Goal: Communication & Community: Answer question/provide support

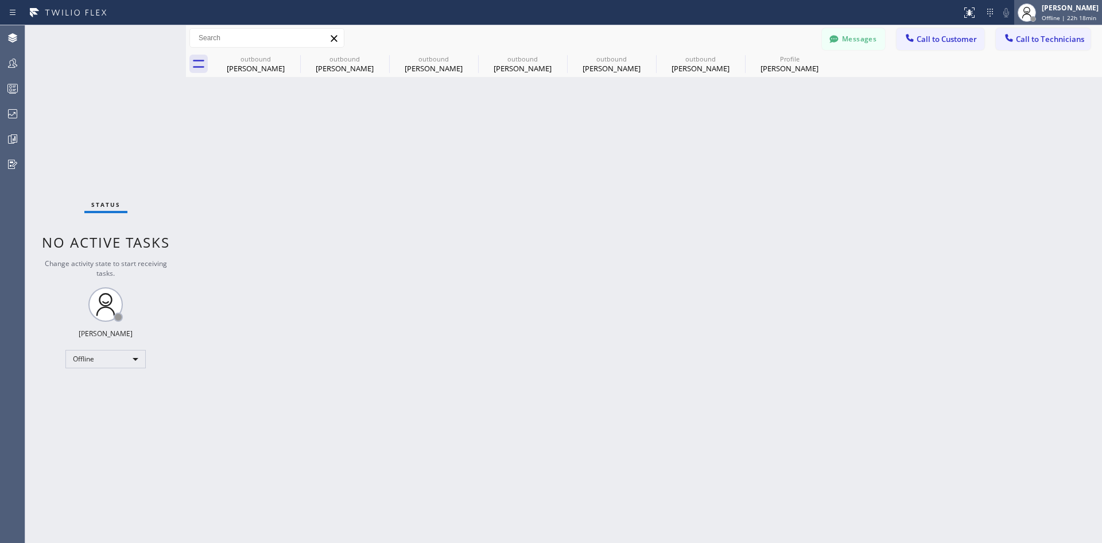
click at [1042, 9] on div "[PERSON_NAME]" at bounding box center [1070, 8] width 57 height 10
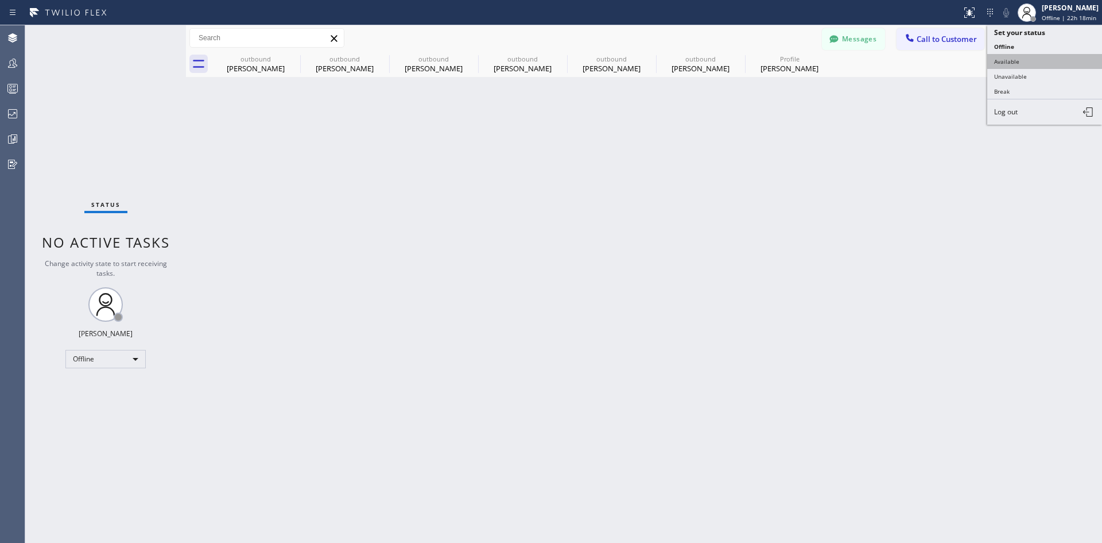
click at [1021, 61] on button "Available" at bounding box center [1045, 61] width 115 height 15
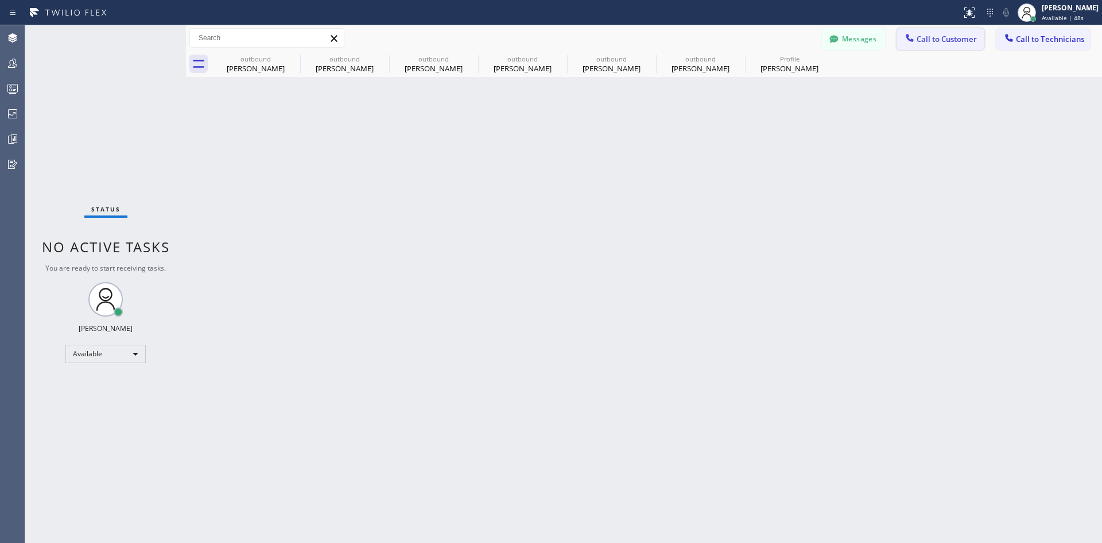
click at [951, 40] on span "Call to Customer" at bounding box center [947, 39] width 60 height 10
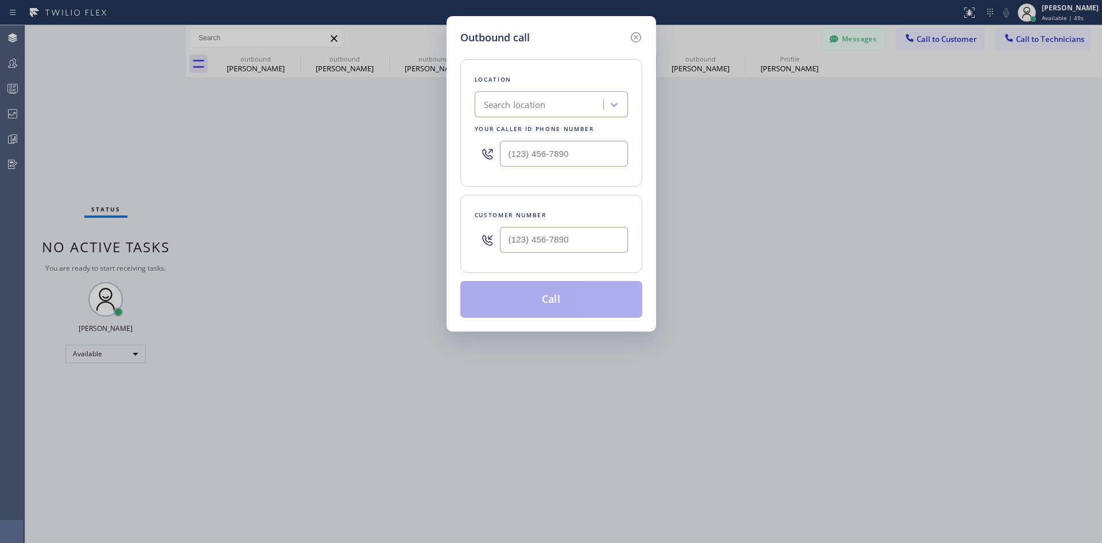
drag, startPoint x: 637, startPoint y: 38, endPoint x: 377, endPoint y: 48, distance: 260.3
click at [636, 39] on icon at bounding box center [636, 37] width 14 height 14
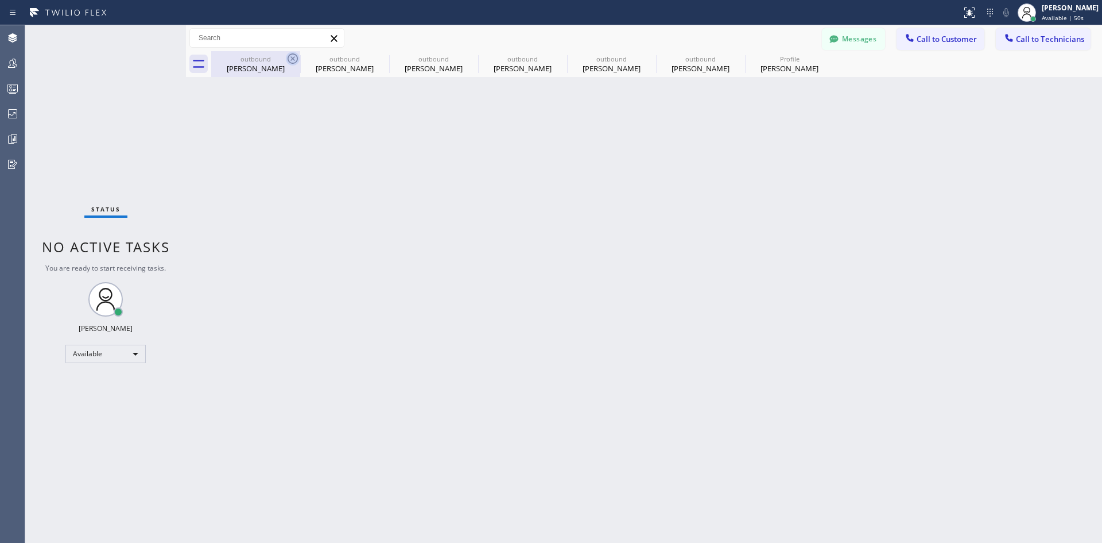
click at [295, 61] on icon at bounding box center [293, 59] width 14 height 14
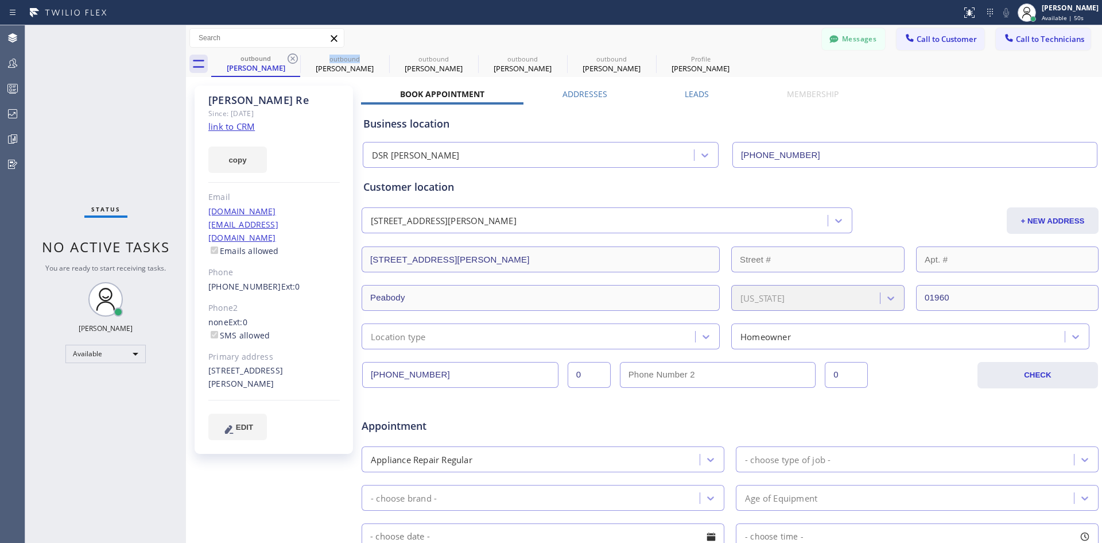
click at [295, 61] on icon at bounding box center [293, 59] width 14 height 14
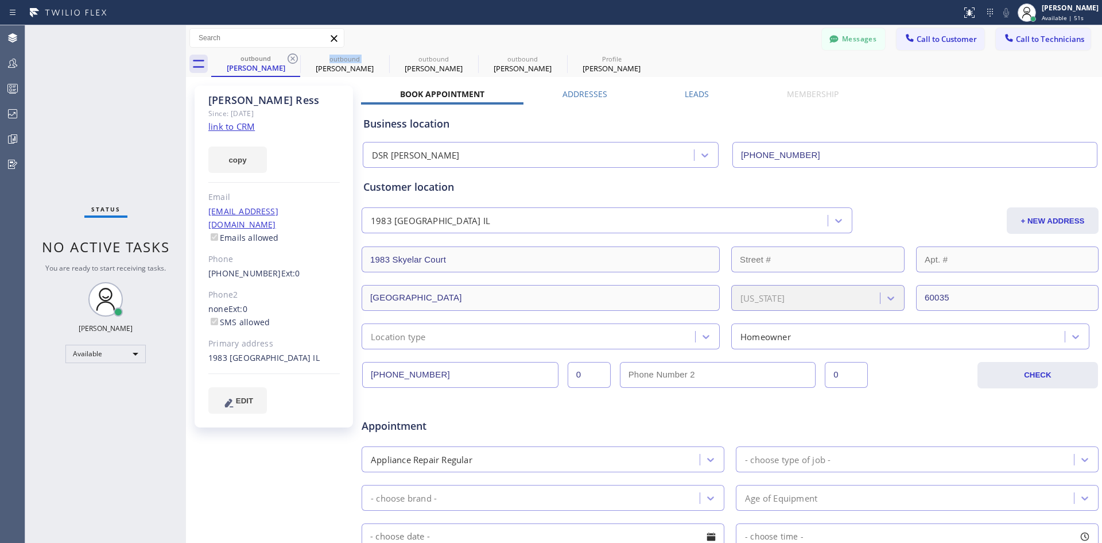
click at [295, 61] on icon at bounding box center [293, 59] width 14 height 14
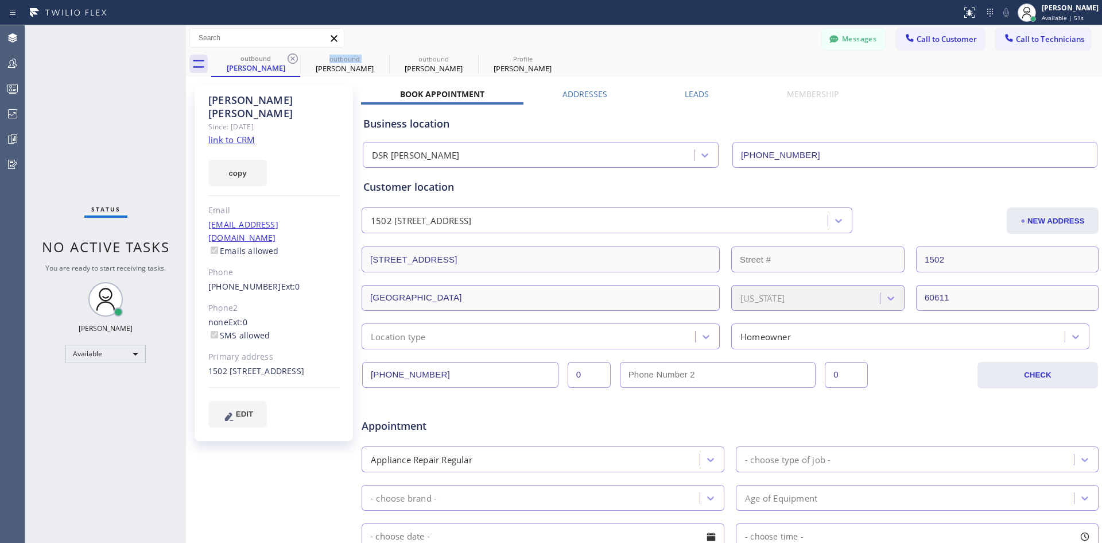
click at [295, 61] on icon at bounding box center [293, 59] width 14 height 14
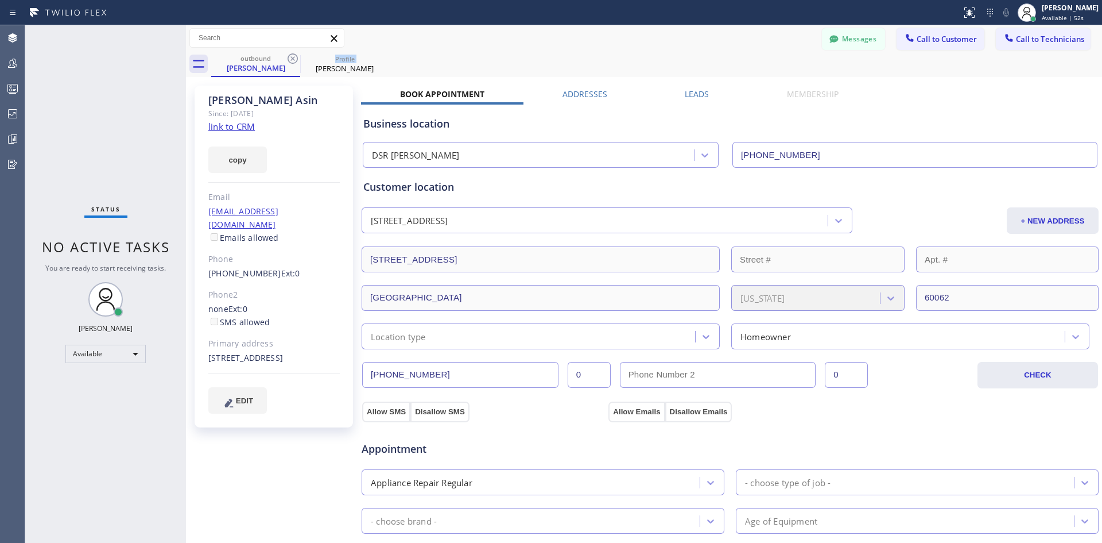
click at [295, 61] on icon at bounding box center [293, 59] width 14 height 14
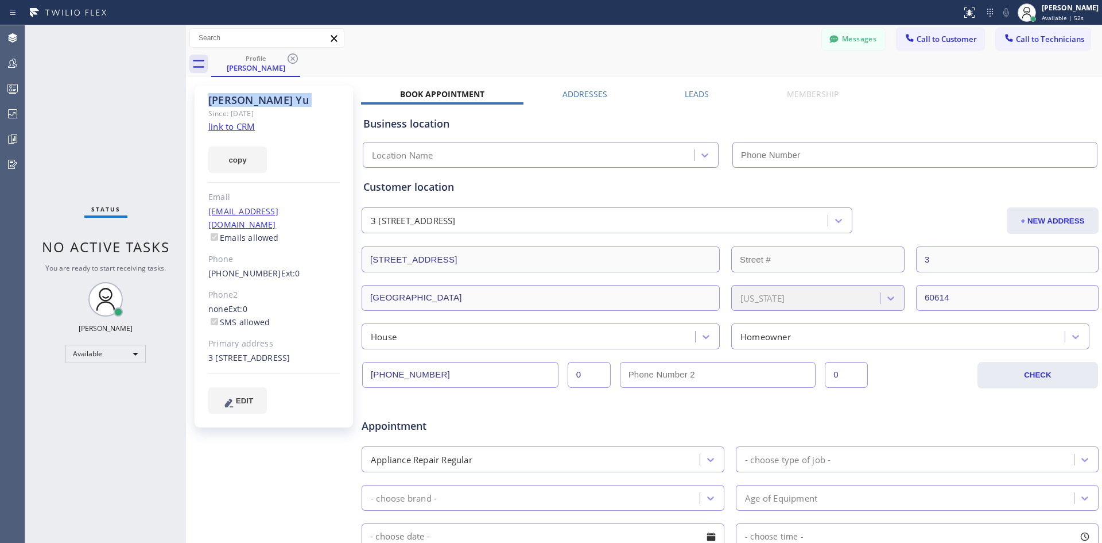
click at [295, 61] on icon at bounding box center [293, 59] width 14 height 14
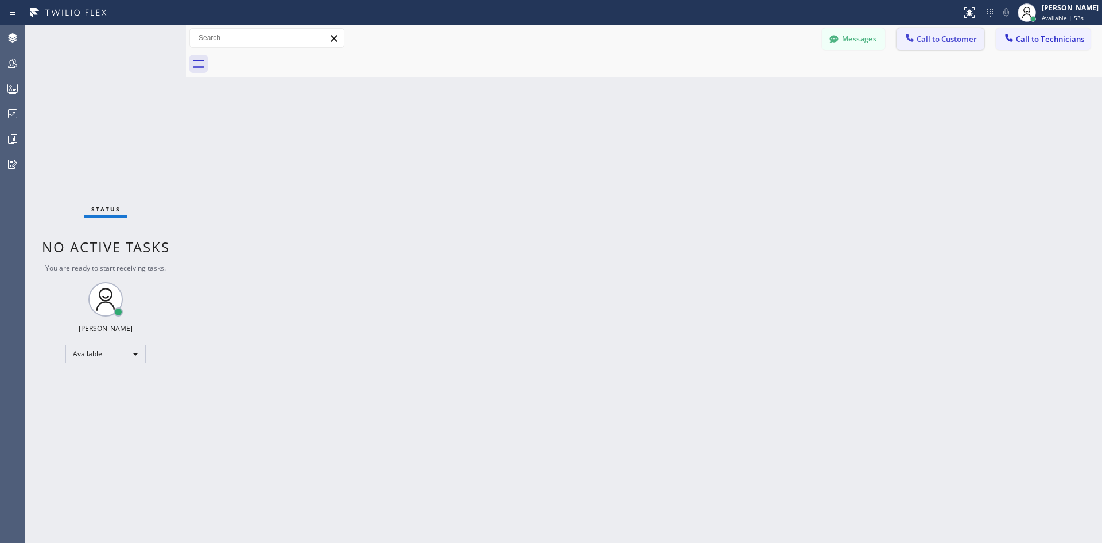
click at [922, 40] on span "Call to Customer" at bounding box center [947, 39] width 60 height 10
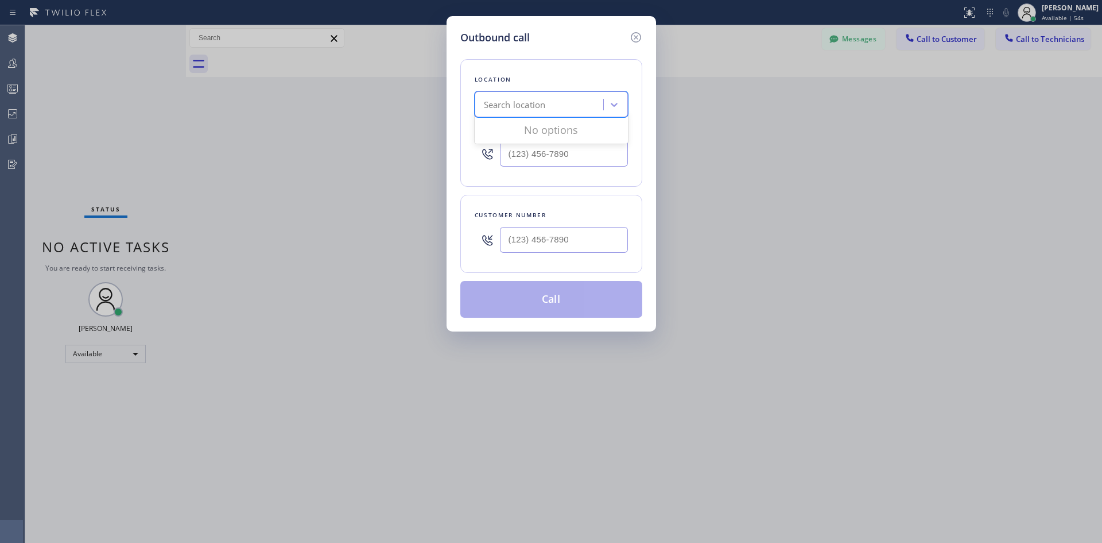
click at [584, 109] on div "Search location" at bounding box center [540, 105] width 125 height 20
click at [510, 106] on div "Search location" at bounding box center [515, 104] width 62 height 13
click at [524, 108] on div "Search location" at bounding box center [515, 104] width 62 height 13
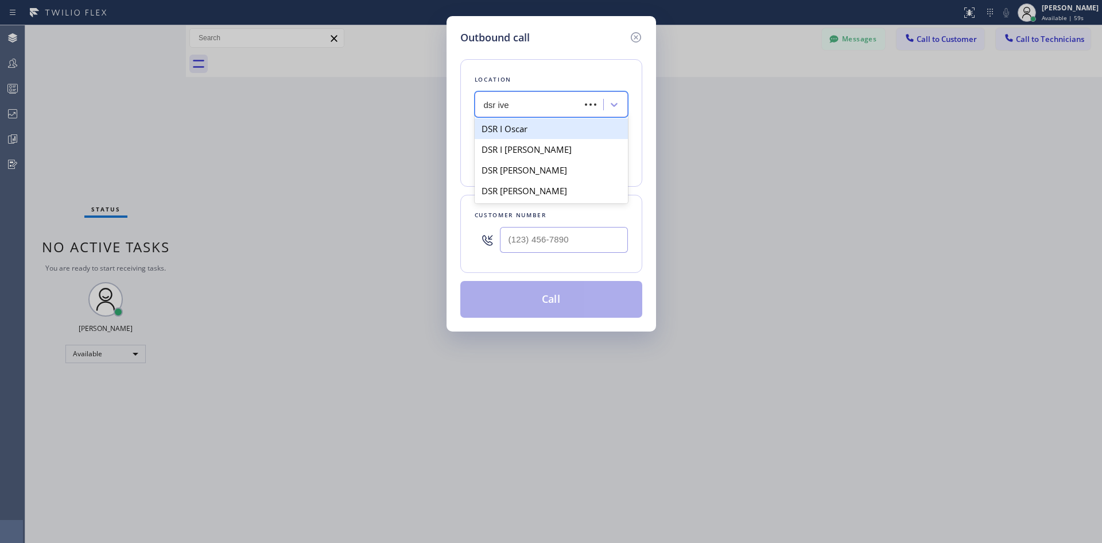
type input "dsr iver"
click at [559, 131] on div "DSR Iverson" at bounding box center [551, 128] width 153 height 21
type input "(213) 301-0966"
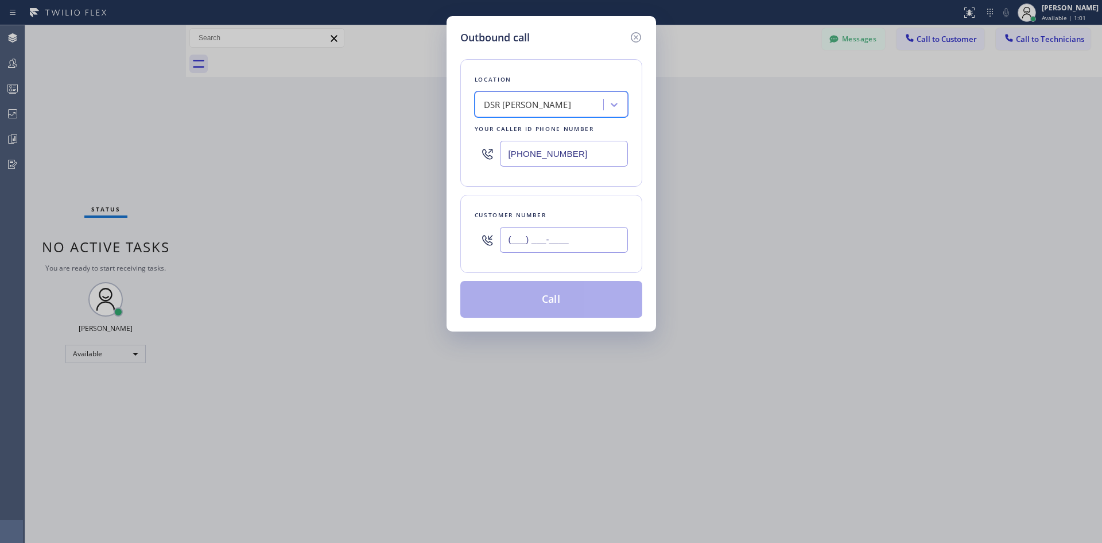
click at [574, 242] on input "(___) ___-____" at bounding box center [564, 240] width 128 height 26
paste input "415) 654-7747"
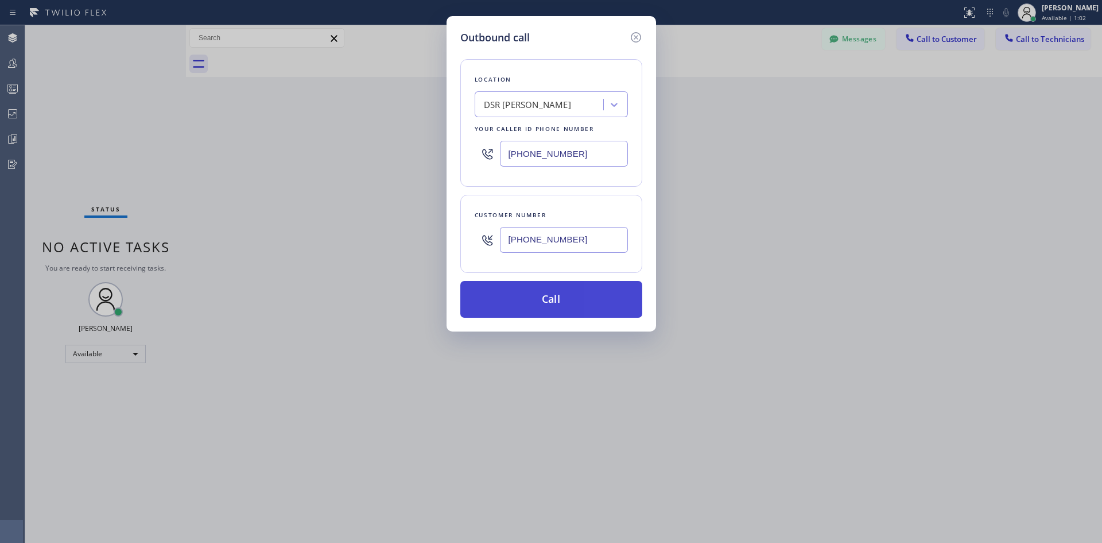
type input "(415) 654-7747"
click at [591, 301] on button "Call" at bounding box center [551, 299] width 182 height 37
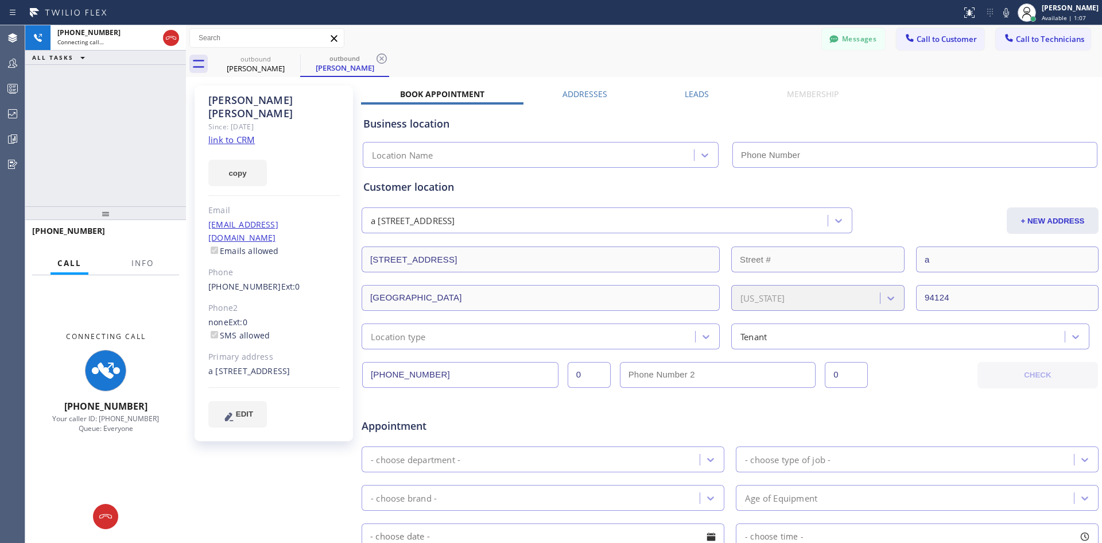
type input "(213) 301-0966"
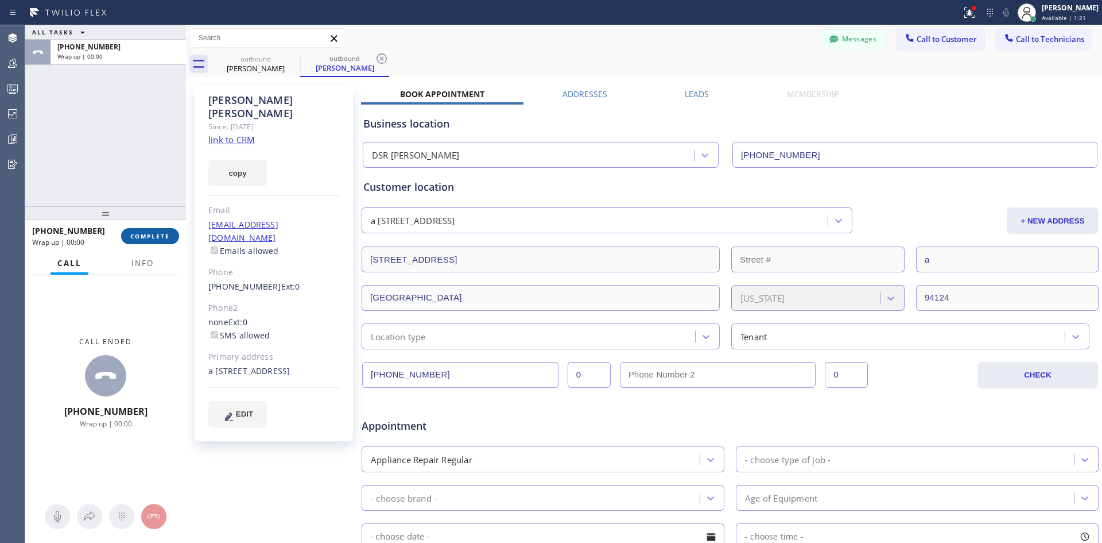
click at [154, 234] on span "COMPLETE" at bounding box center [150, 236] width 40 height 8
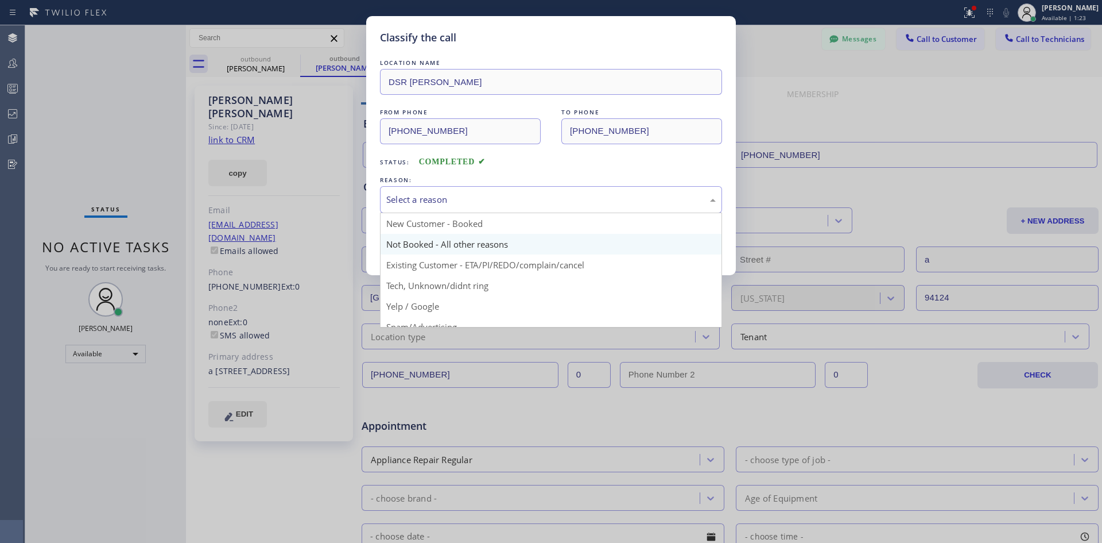
drag, startPoint x: 509, startPoint y: 200, endPoint x: 548, endPoint y: 239, distance: 55.2
click at [510, 200] on div "Select a reason" at bounding box center [551, 199] width 330 height 13
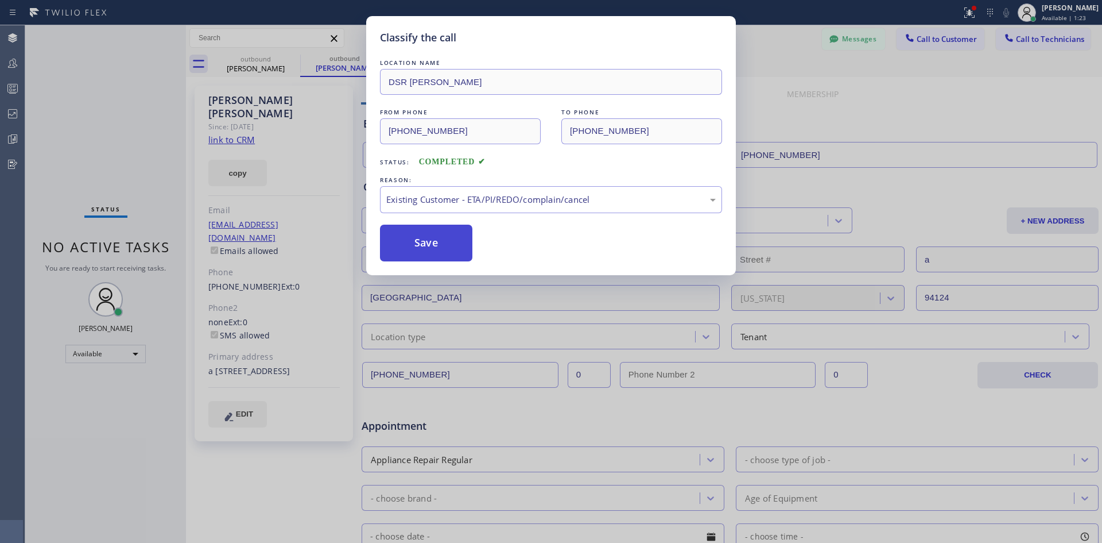
click at [425, 249] on button "Save" at bounding box center [426, 242] width 92 height 37
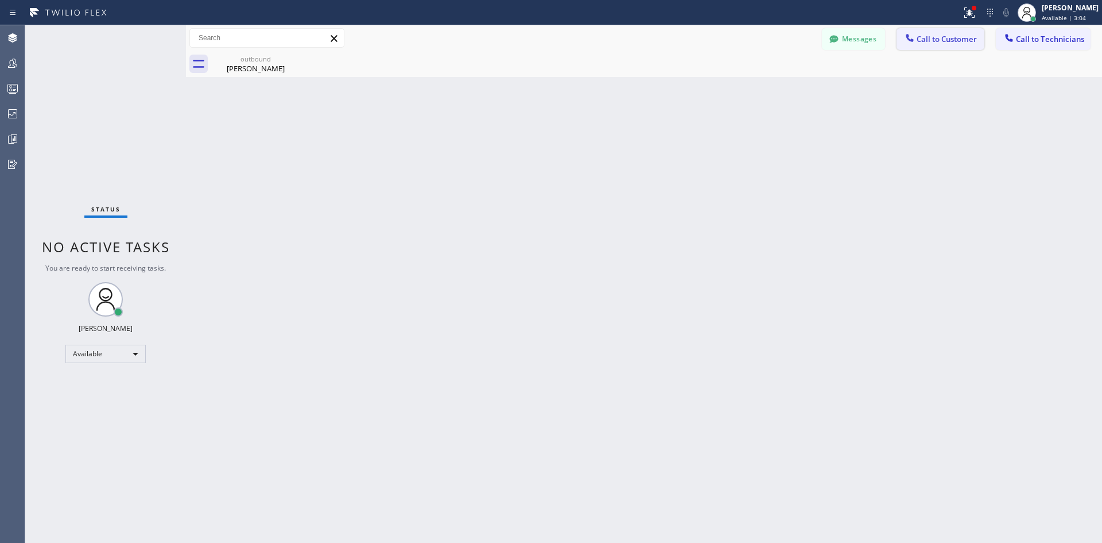
click at [955, 44] on button "Call to Customer" at bounding box center [941, 39] width 88 height 22
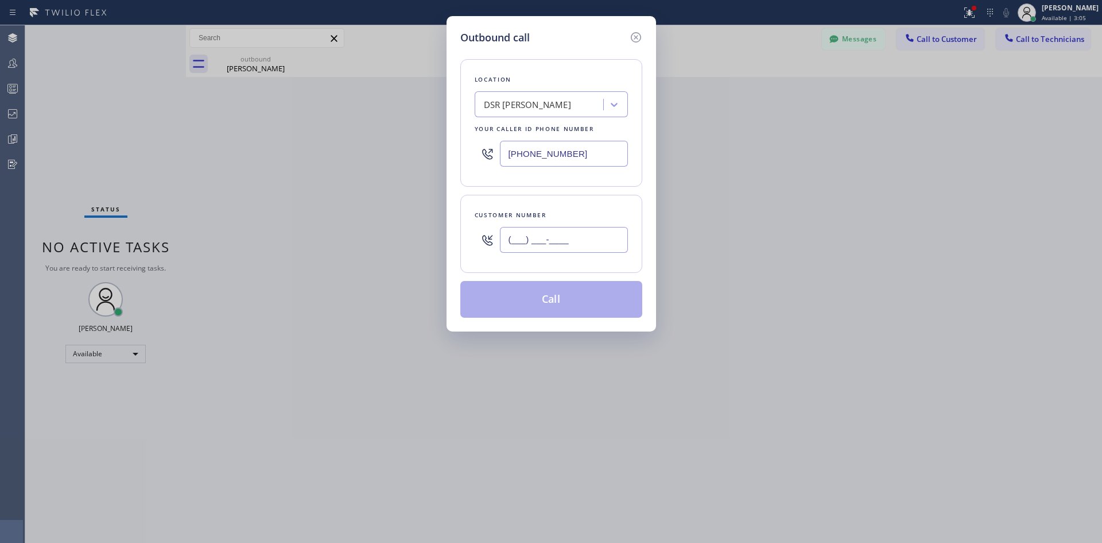
click at [593, 229] on input "(___) ___-____" at bounding box center [564, 240] width 128 height 26
paste input "408) 537-3770"
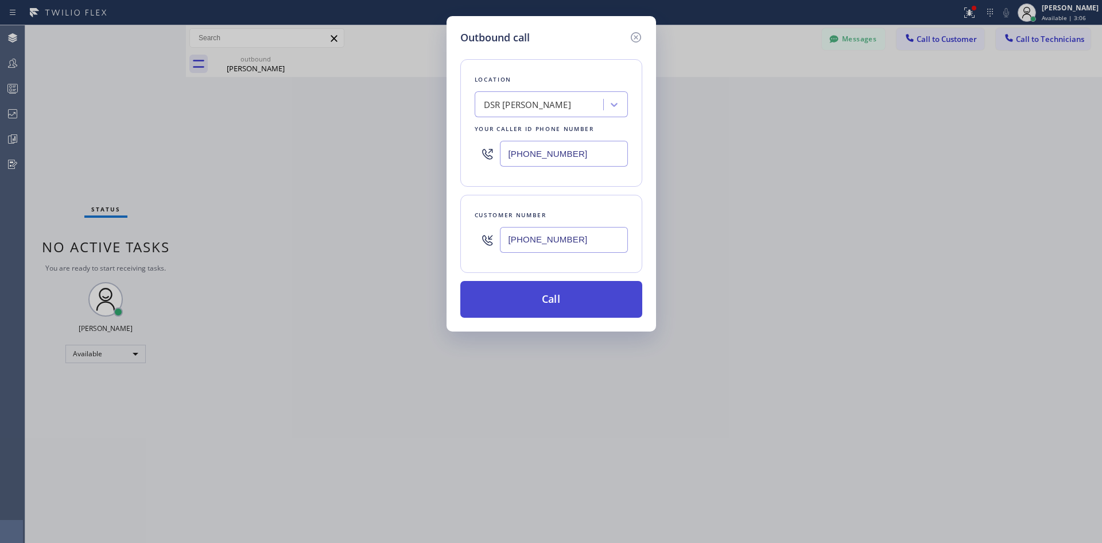
type input "(408) 537-3770"
click at [562, 290] on button "Call" at bounding box center [551, 299] width 182 height 37
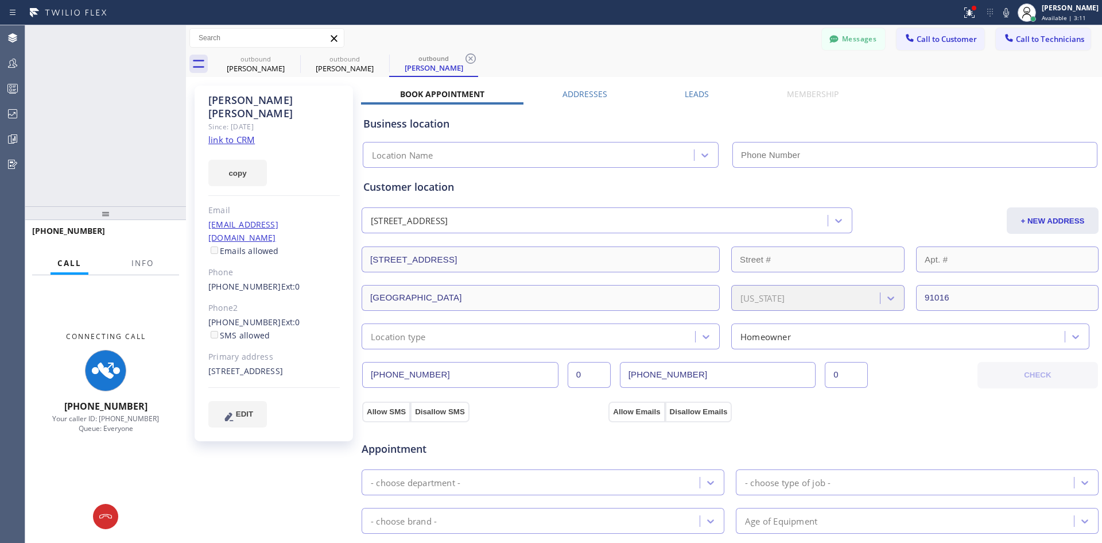
type input "(213) 301-0966"
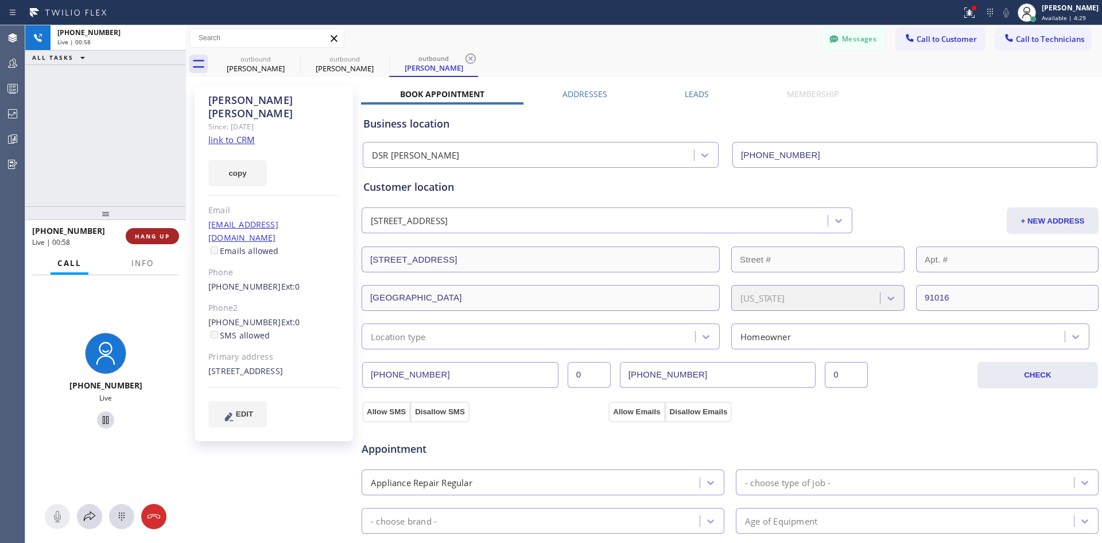
click at [146, 241] on button "HANG UP" at bounding box center [152, 236] width 53 height 16
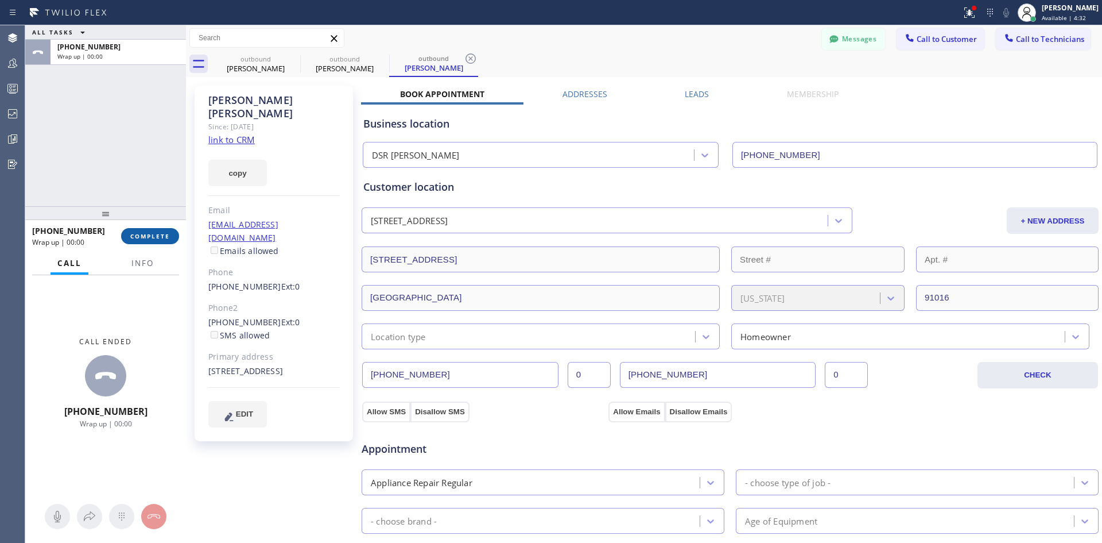
click at [152, 235] on span "COMPLETE" at bounding box center [150, 236] width 40 height 8
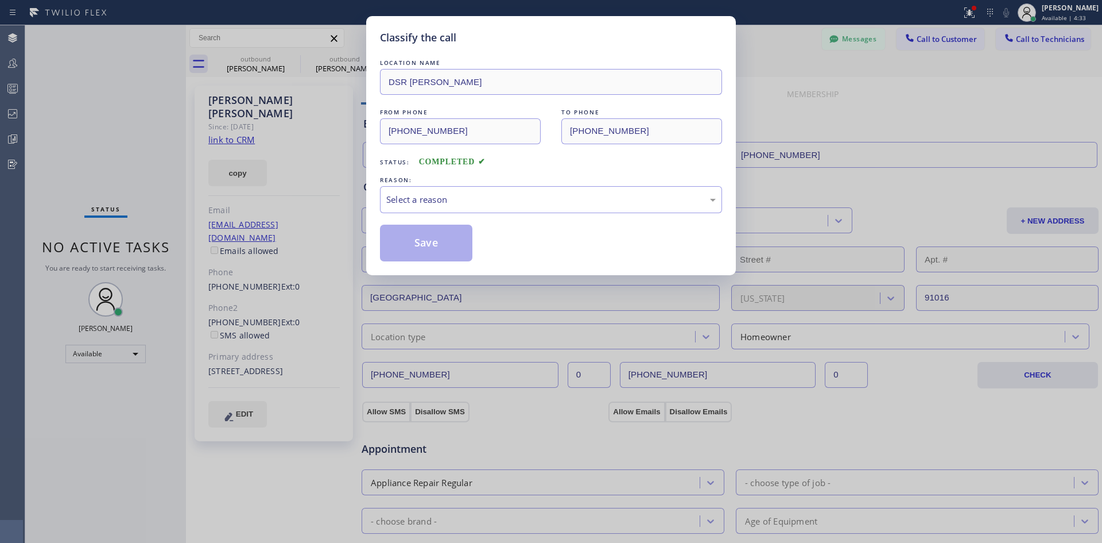
click at [558, 215] on div "LOCATION NAME DSR Iverson FROM PHONE (213) 301-0966 TO PHONE (408) 537-3770 Sta…" at bounding box center [551, 159] width 342 height 204
click at [577, 213] on div "LOCATION NAME DSR Iverson FROM PHONE (213) 301-0966 TO PHONE (408) 537-3770 Sta…" at bounding box center [551, 159] width 342 height 204
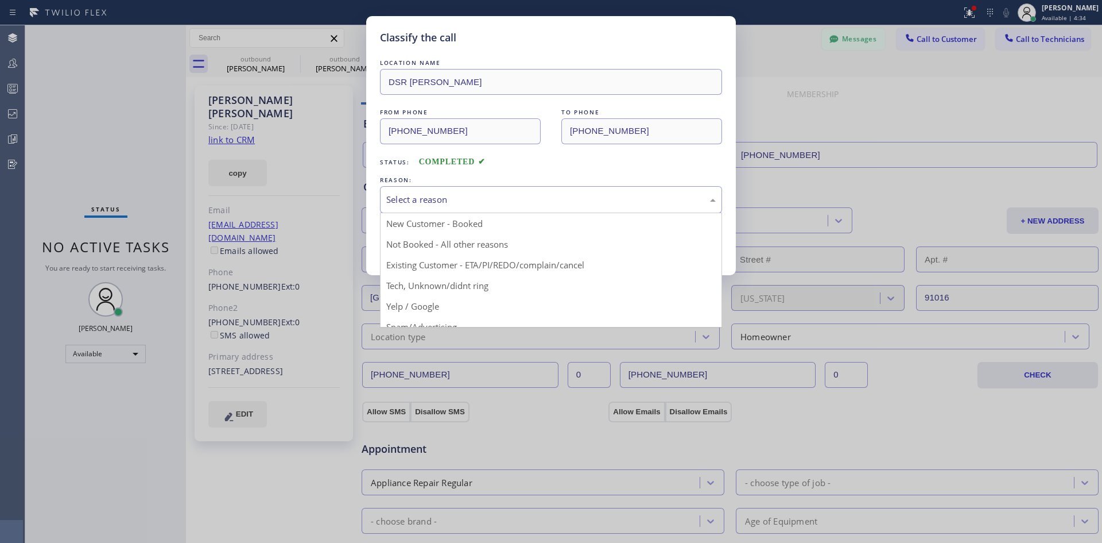
click at [556, 198] on div "Select a reason" at bounding box center [551, 199] width 330 height 13
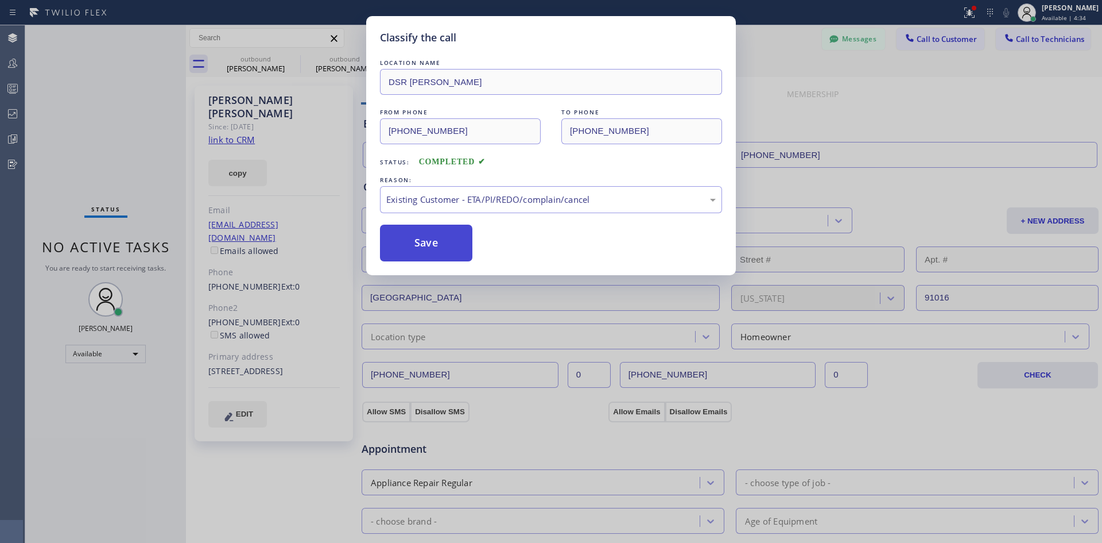
click at [442, 248] on button "Save" at bounding box center [426, 242] width 92 height 37
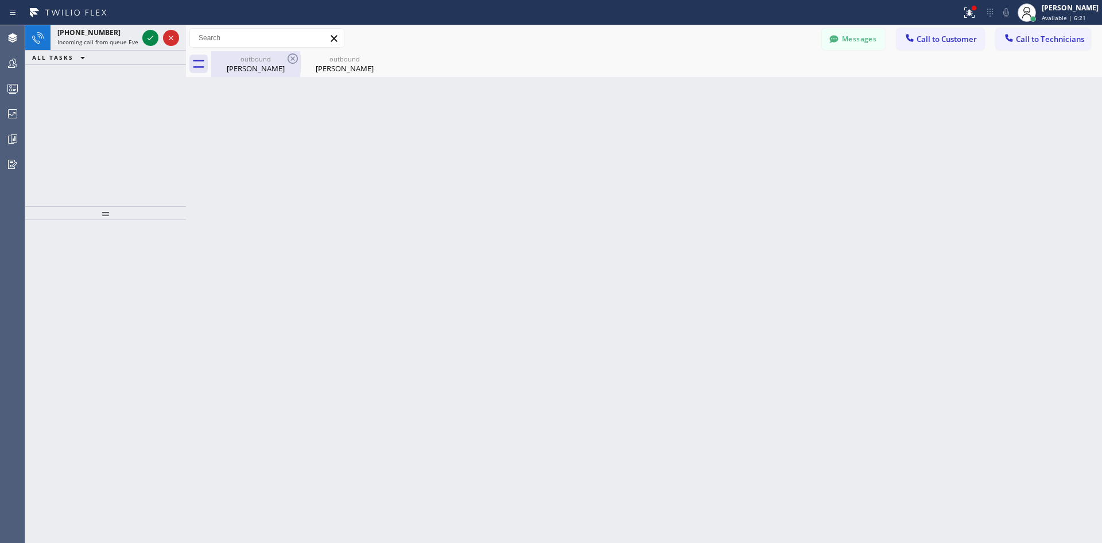
click at [256, 64] on div "Zenaida Barr" at bounding box center [255, 68] width 87 height 10
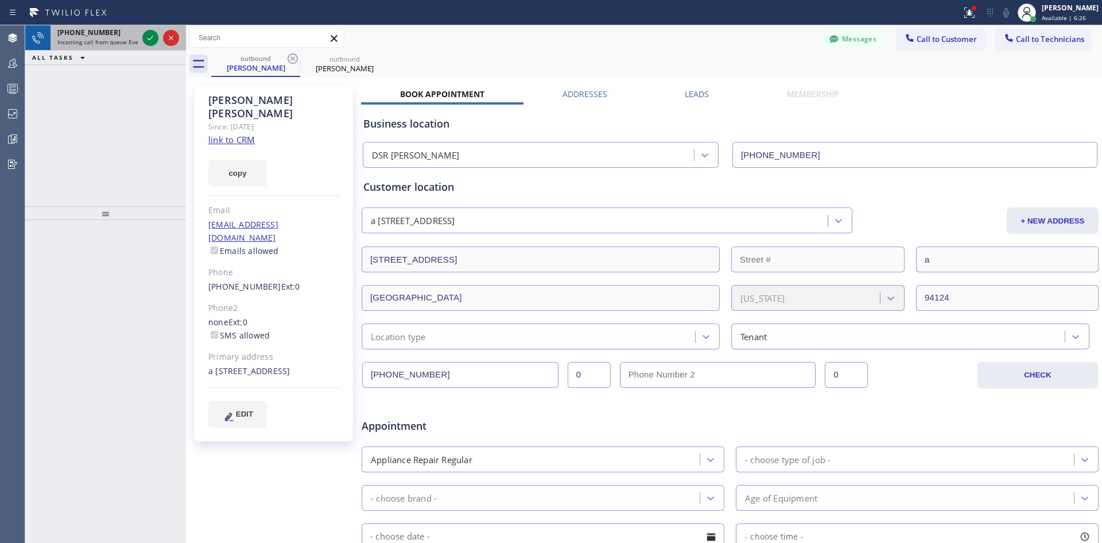
click at [118, 43] on span "Incoming call from queue Everybody" at bounding box center [106, 42] width 99 height 8
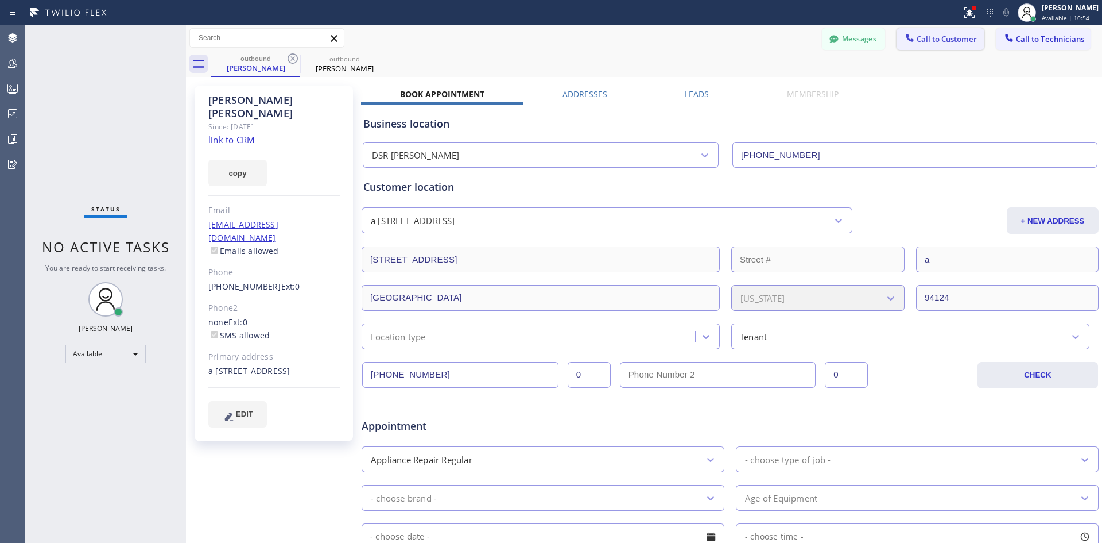
click at [939, 44] on span "Call to Customer" at bounding box center [947, 39] width 60 height 10
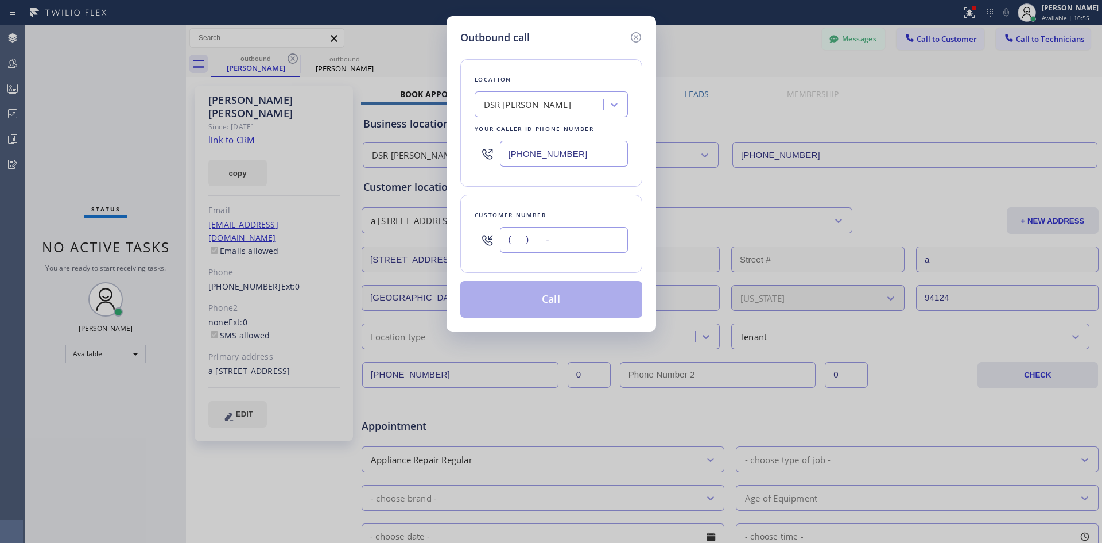
click at [576, 230] on input "(___) ___-____" at bounding box center [564, 240] width 128 height 26
paste input "949) 584-4325"
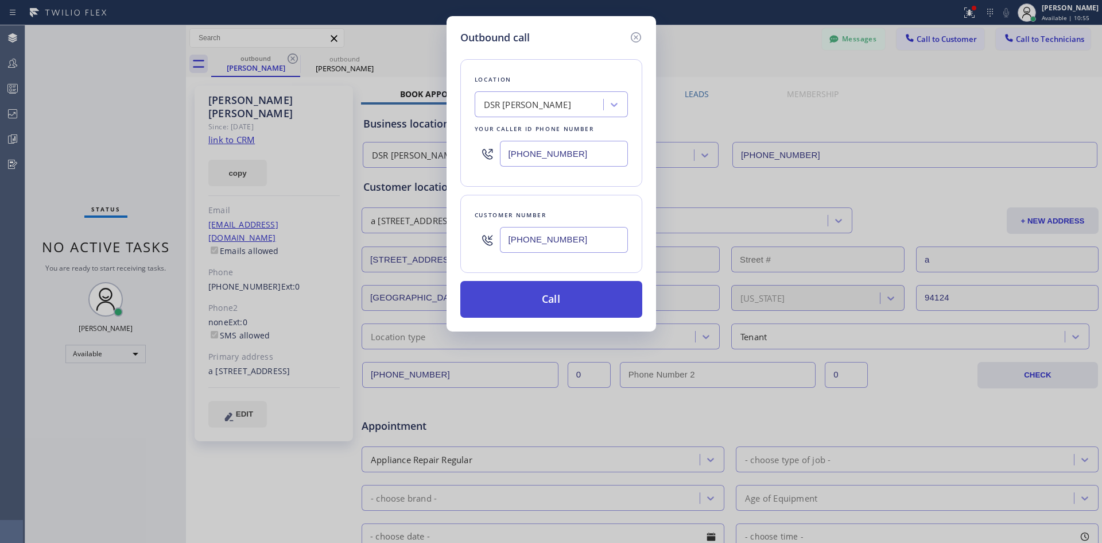
type input "(949) 584-4325"
click at [580, 305] on button "Call" at bounding box center [551, 299] width 182 height 37
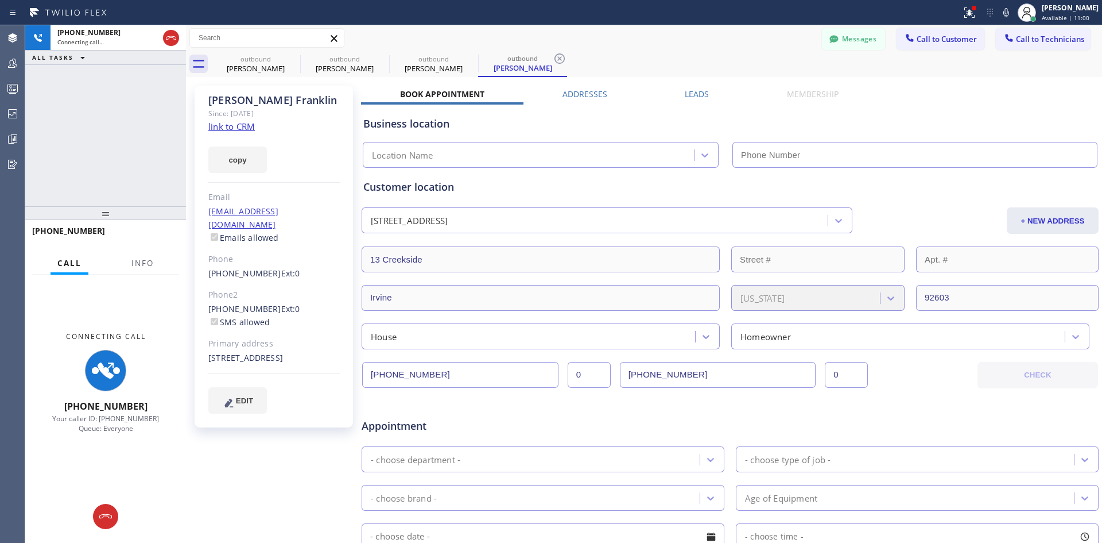
type input "(213) 301-0966"
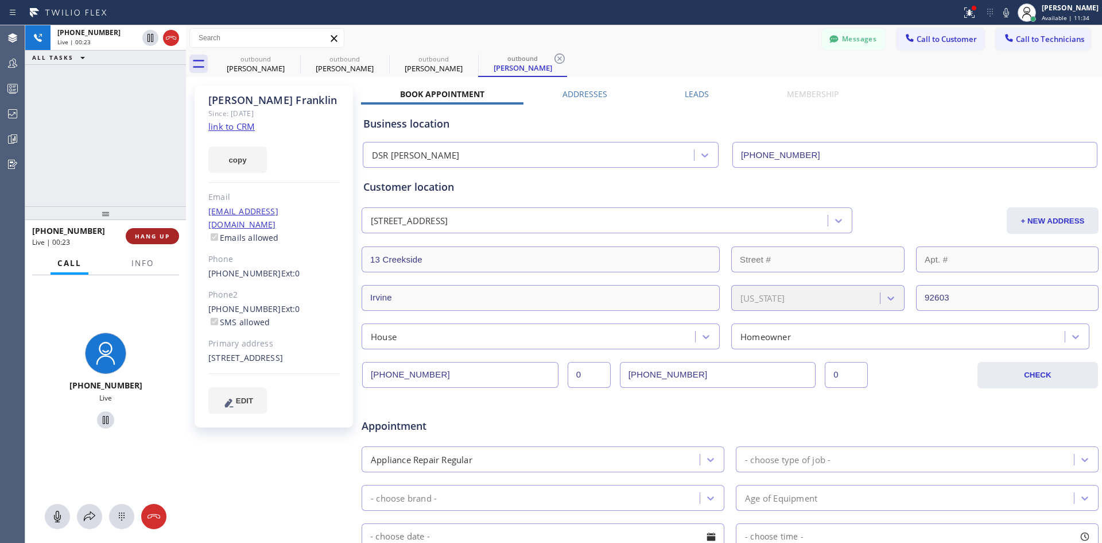
click at [148, 238] on span "HANG UP" at bounding box center [152, 236] width 35 height 8
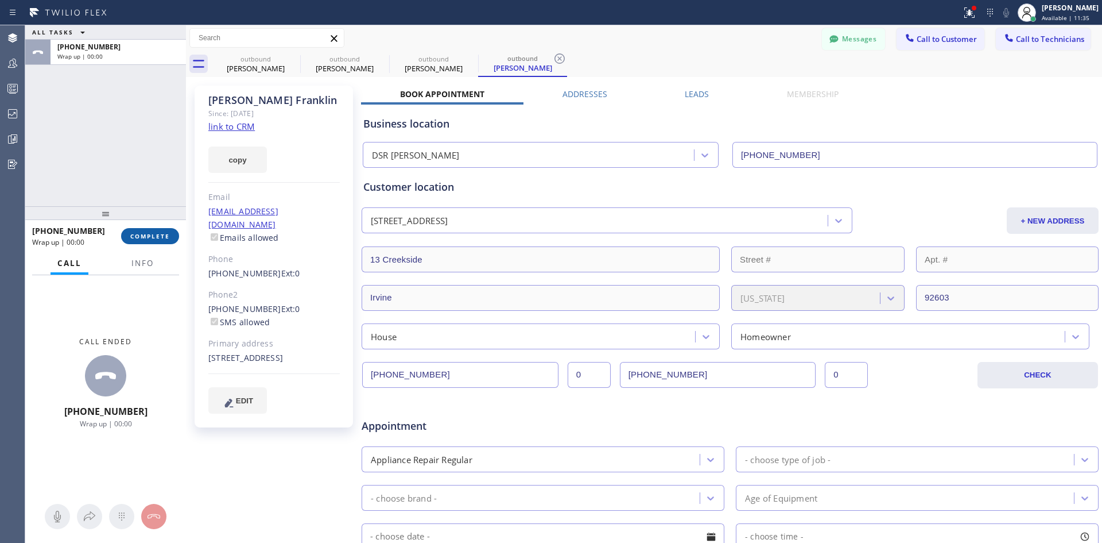
click at [153, 237] on span "COMPLETE" at bounding box center [150, 236] width 40 height 8
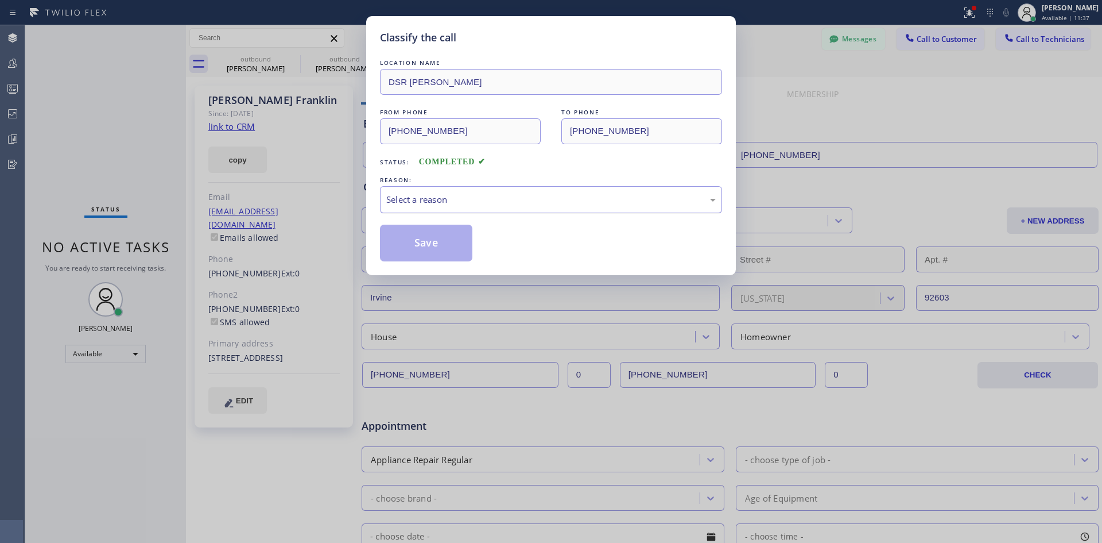
drag, startPoint x: 471, startPoint y: 206, endPoint x: 478, endPoint y: 210, distance: 7.7
click at [472, 205] on div "Select a reason" at bounding box center [551, 199] width 342 height 27
click at [439, 253] on button "Save" at bounding box center [426, 242] width 92 height 37
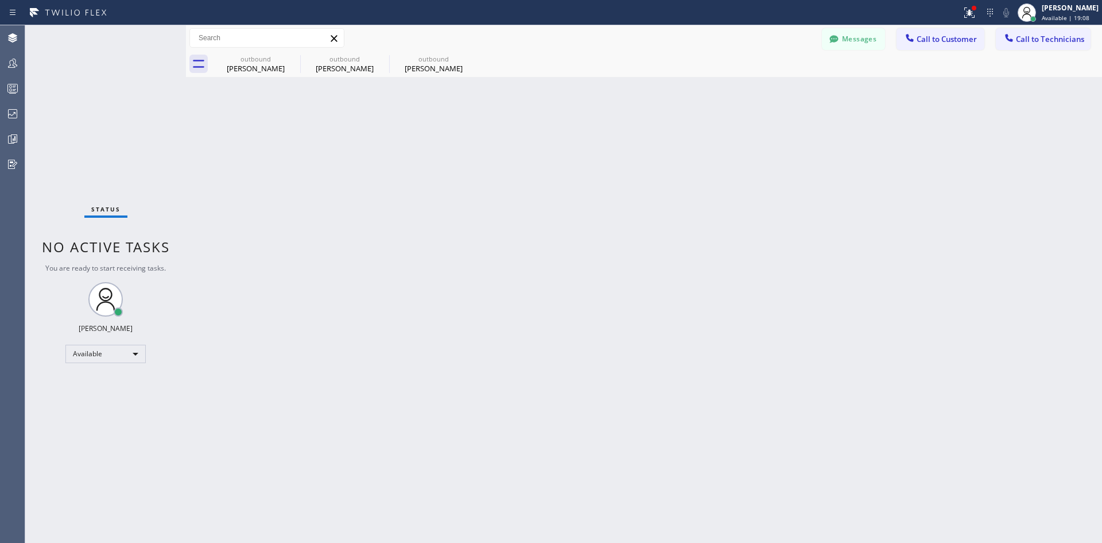
click at [935, 26] on div "Messages Call to Customer Call to Technicians Outbound call Location DSR Iverso…" at bounding box center [644, 38] width 916 height 26
click at [935, 36] on span "Call to Customer" at bounding box center [947, 39] width 60 height 10
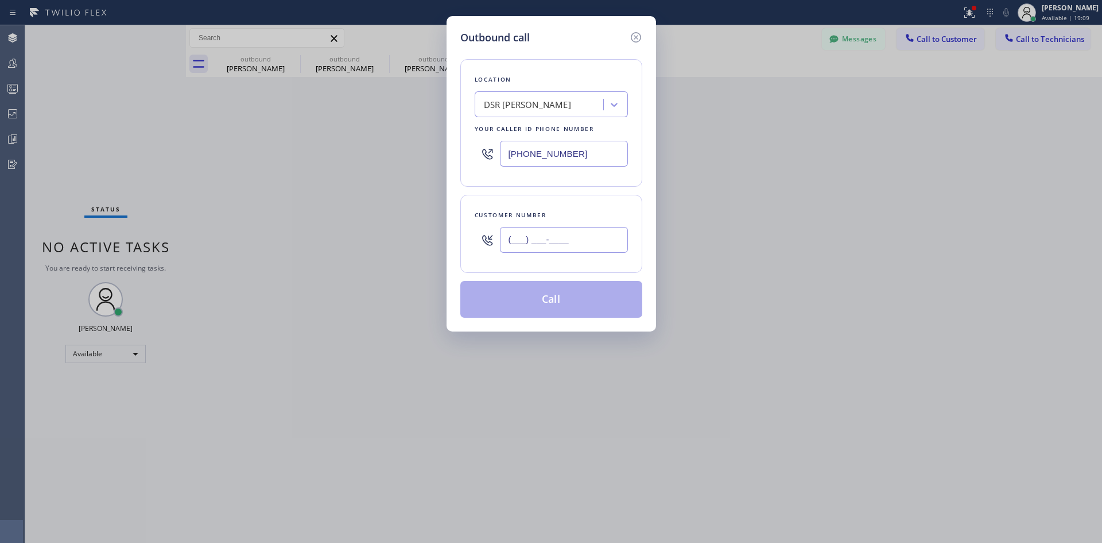
click at [553, 239] on input "(___) ___-____" at bounding box center [564, 240] width 128 height 26
paste input "305) 926-5201"
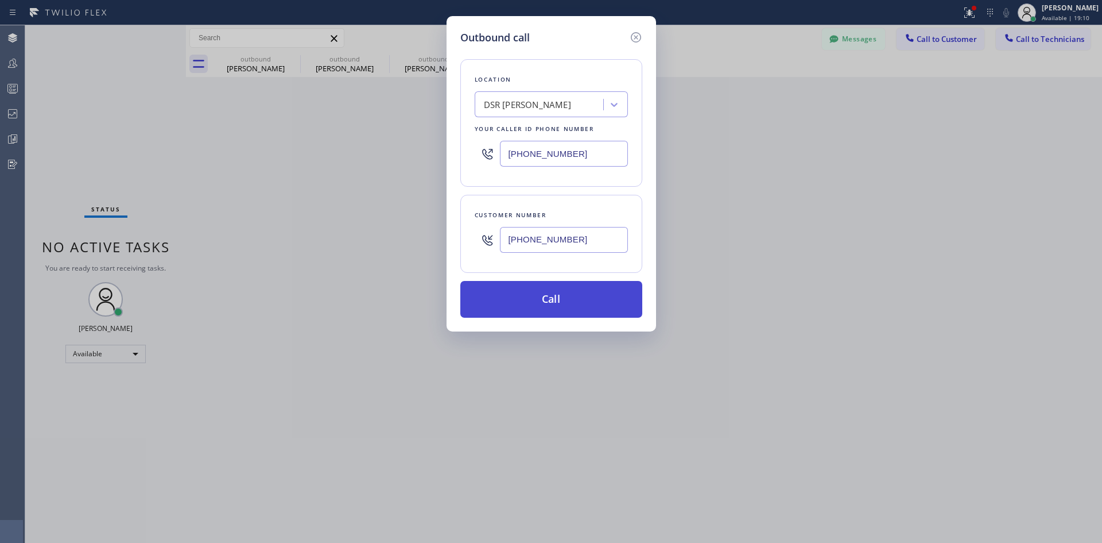
type input "(305) 926-5201"
click at [597, 305] on button "Call" at bounding box center [551, 299] width 182 height 37
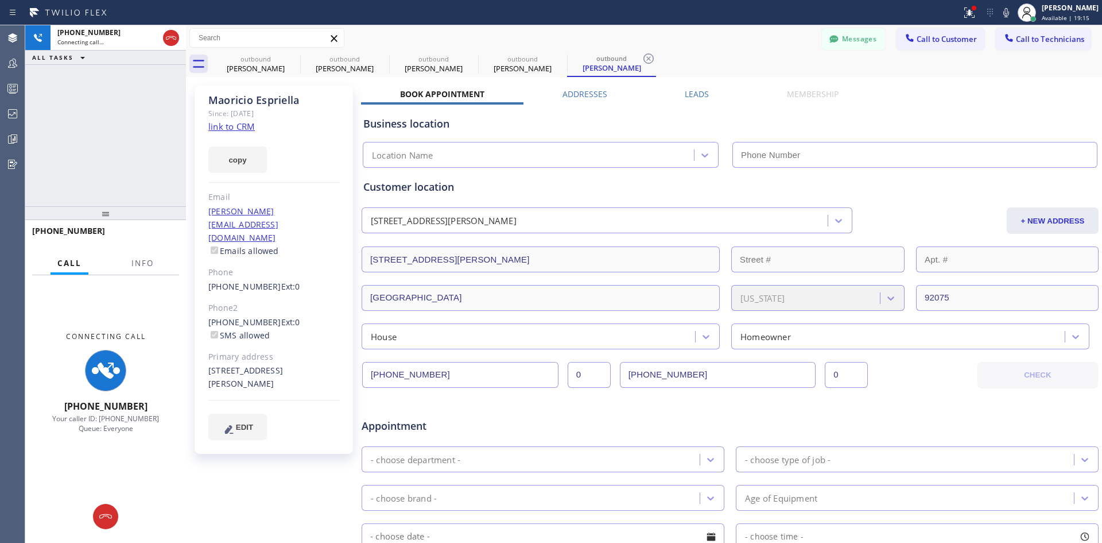
type input "(213) 301-0966"
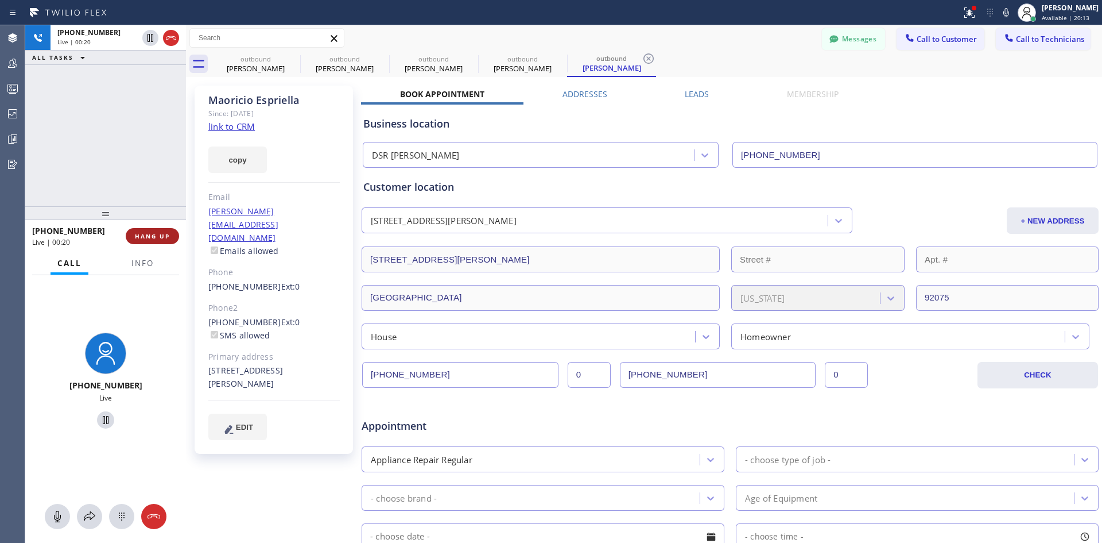
click at [156, 239] on span "HANG UP" at bounding box center [152, 236] width 35 height 8
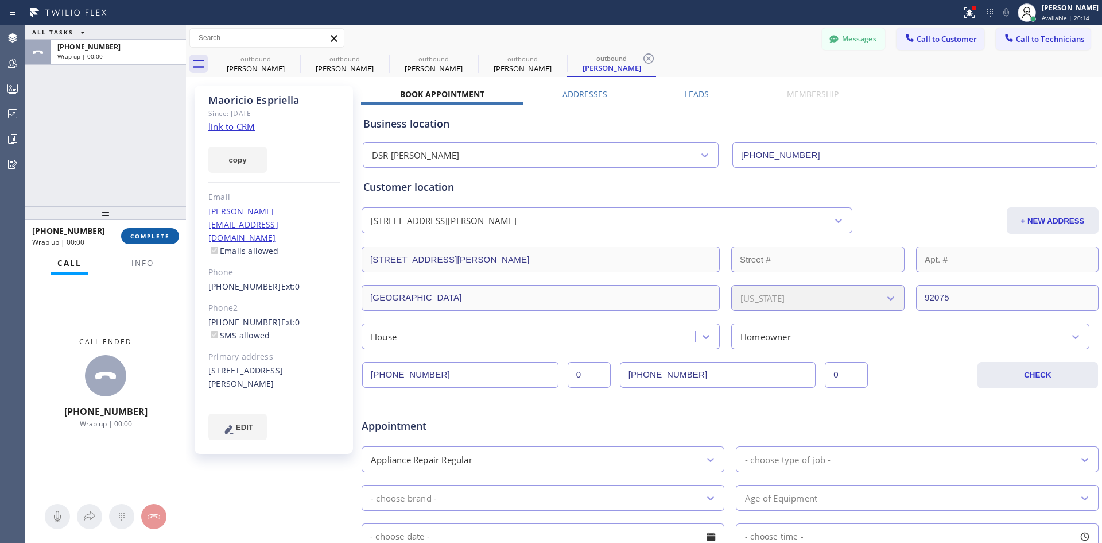
click at [164, 241] on button "COMPLETE" at bounding box center [150, 236] width 58 height 16
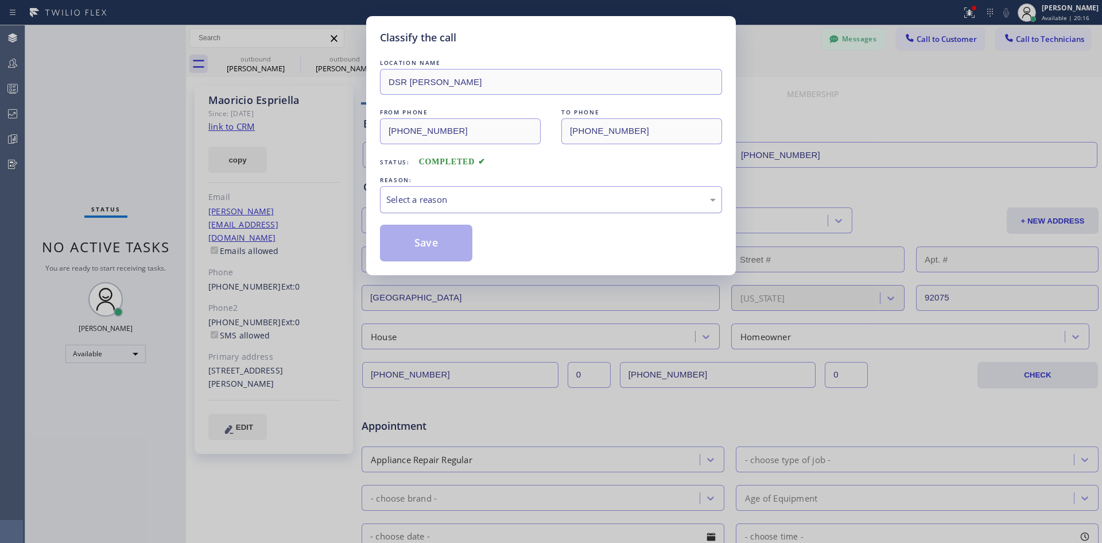
click at [547, 207] on div "Select a reason" at bounding box center [551, 199] width 342 height 27
click at [448, 234] on button "Save" at bounding box center [426, 242] width 92 height 37
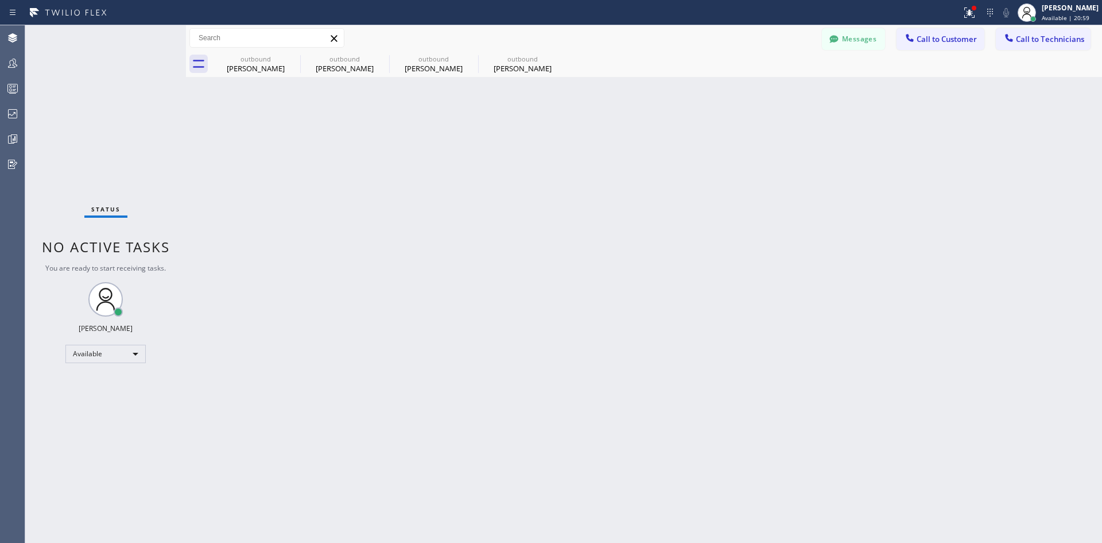
drag, startPoint x: 935, startPoint y: 38, endPoint x: 849, endPoint y: 82, distance: 96.0
click at [934, 37] on span "Call to Customer" at bounding box center [947, 39] width 60 height 10
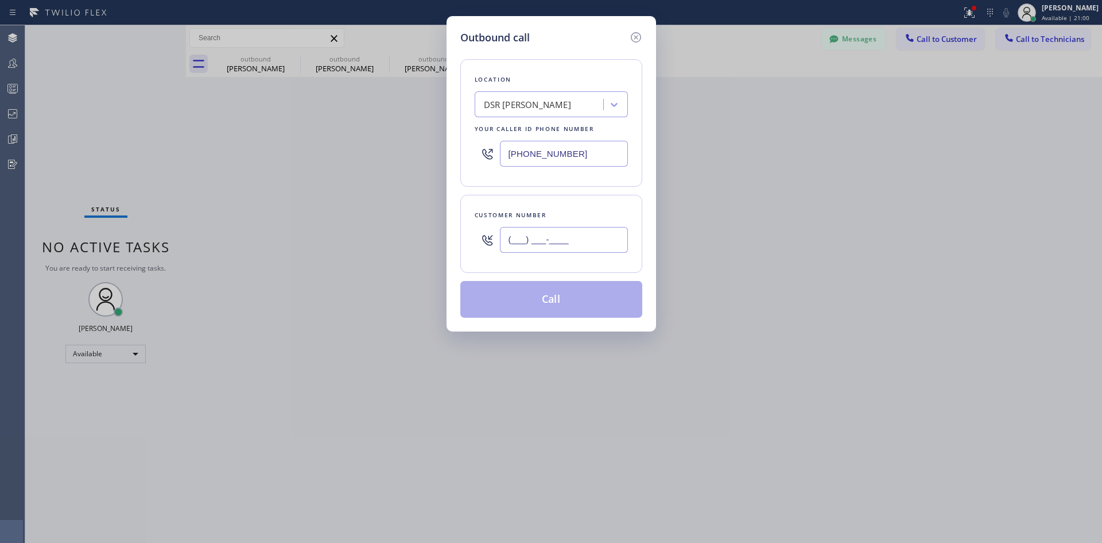
click at [568, 242] on input "(___) ___-____" at bounding box center [564, 240] width 128 height 26
paste input "734) 680-4423"
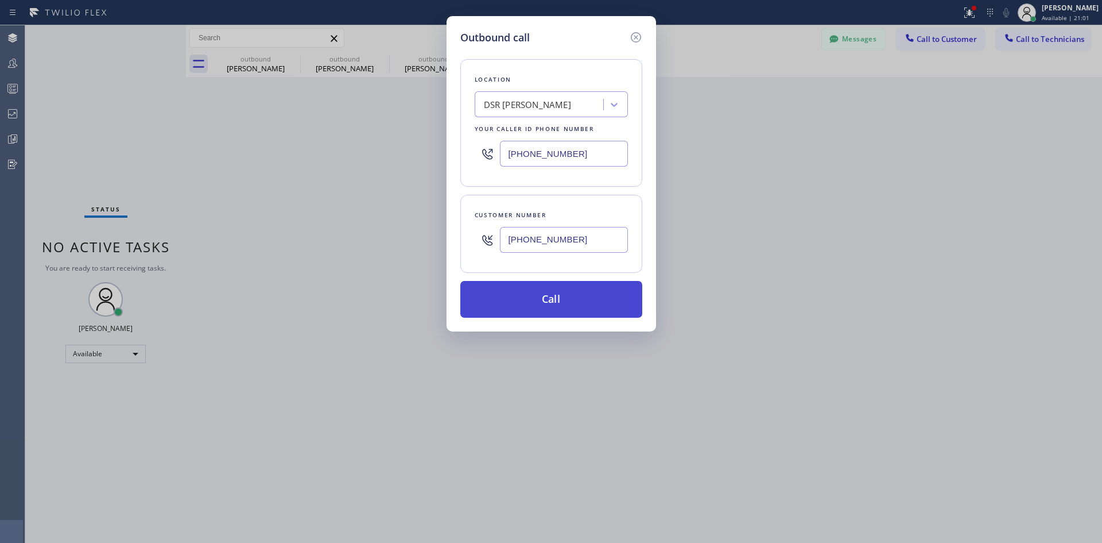
type input "(734) 680-4423"
click at [586, 307] on button "Call" at bounding box center [551, 299] width 182 height 37
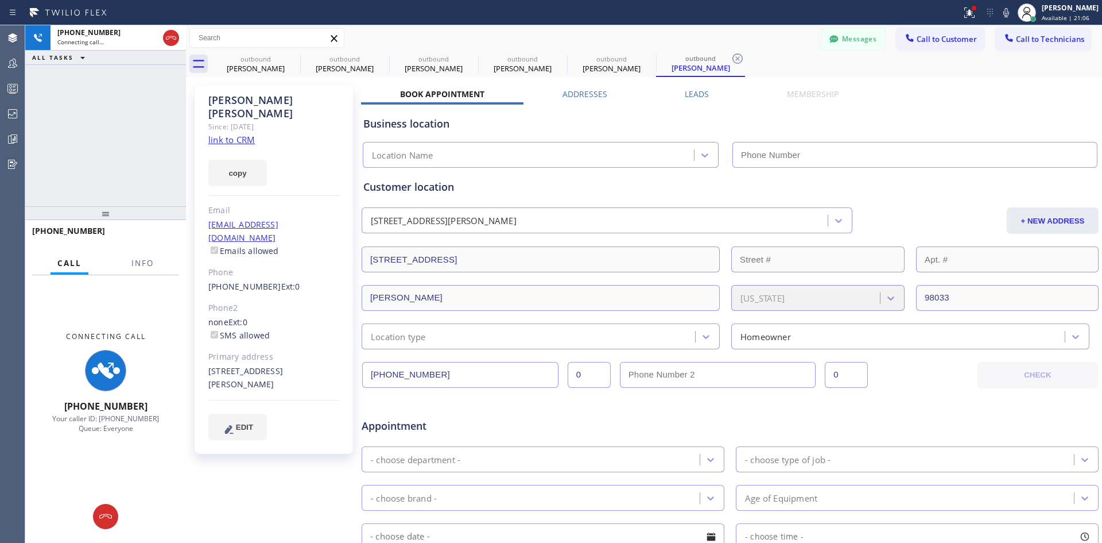
type input "(213) 301-0966"
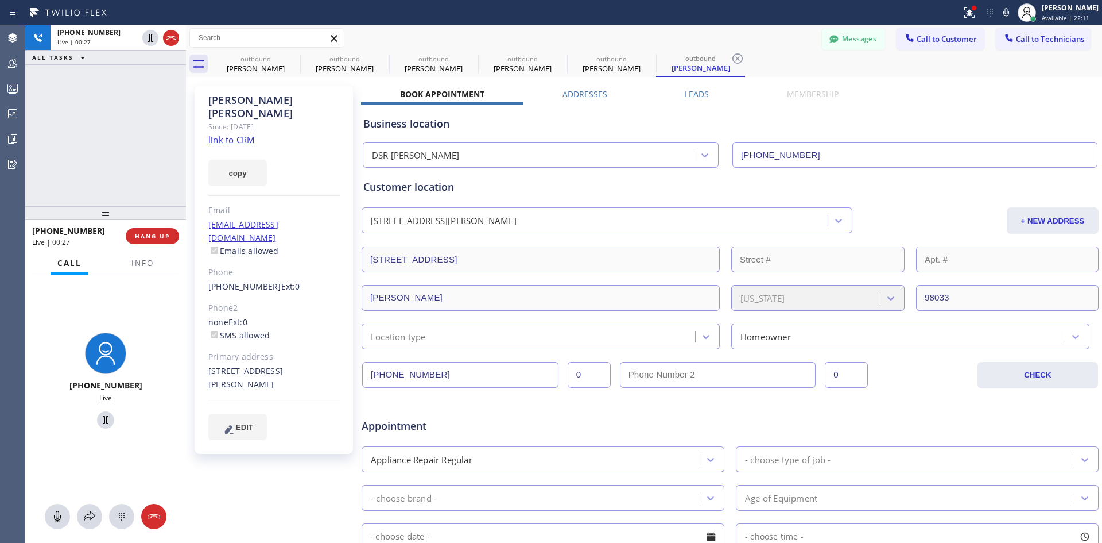
click at [153, 227] on div "+17346804423 Live | 00:27 HANG UP" at bounding box center [105, 236] width 147 height 30
click at [153, 232] on span "HANG UP" at bounding box center [152, 236] width 35 height 8
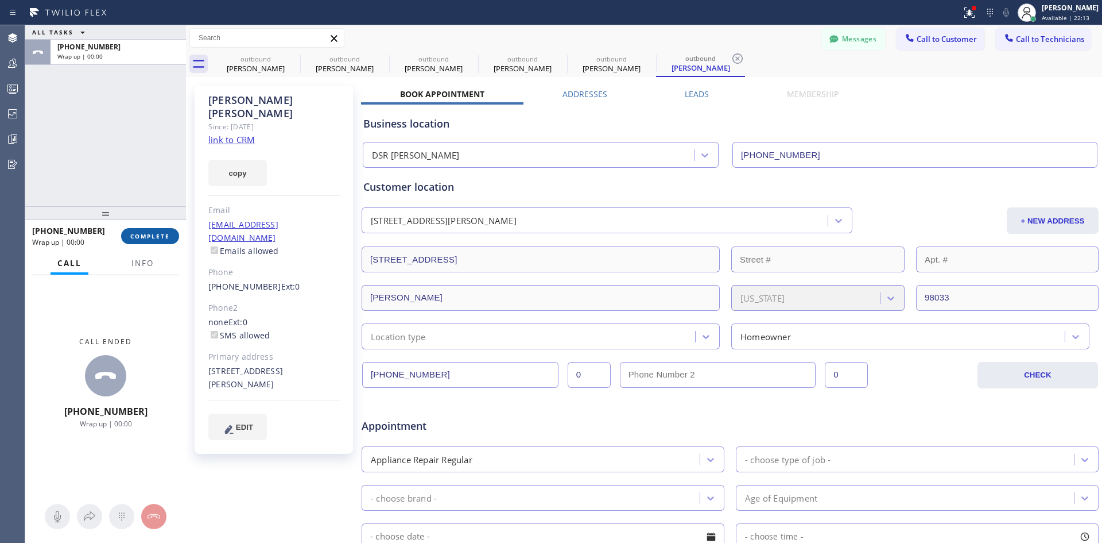
click at [153, 240] on span "COMPLETE" at bounding box center [150, 236] width 40 height 8
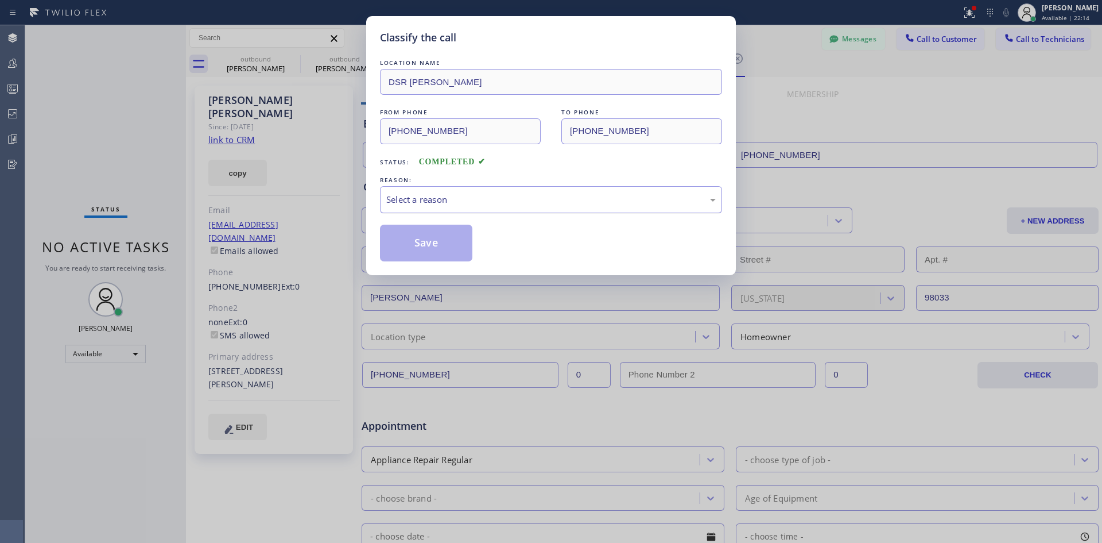
click at [484, 189] on div "Select a reason" at bounding box center [551, 199] width 342 height 27
click at [428, 241] on button "Save" at bounding box center [426, 242] width 92 height 37
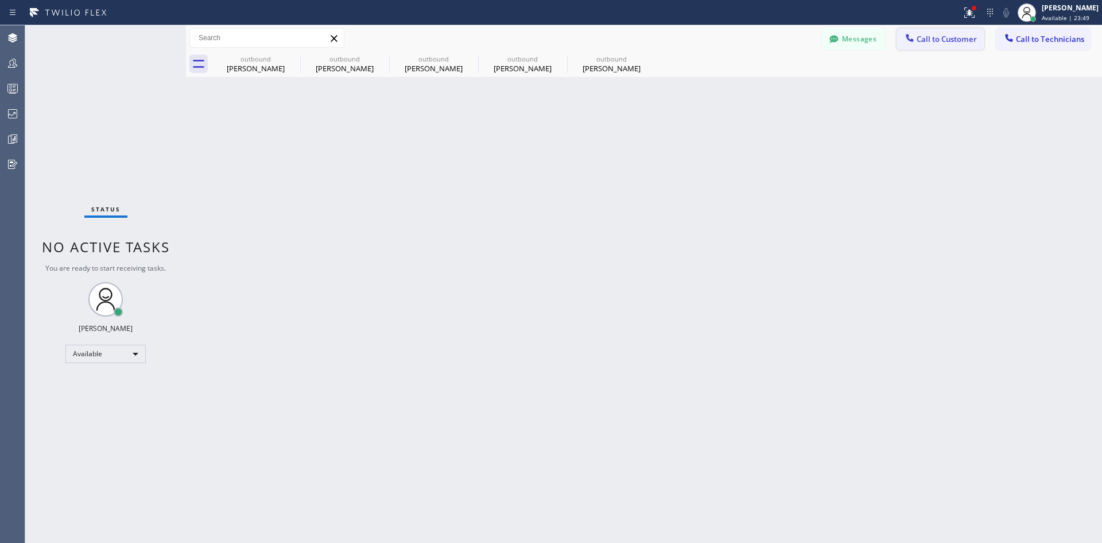
click at [951, 37] on span "Call to Customer" at bounding box center [947, 39] width 60 height 10
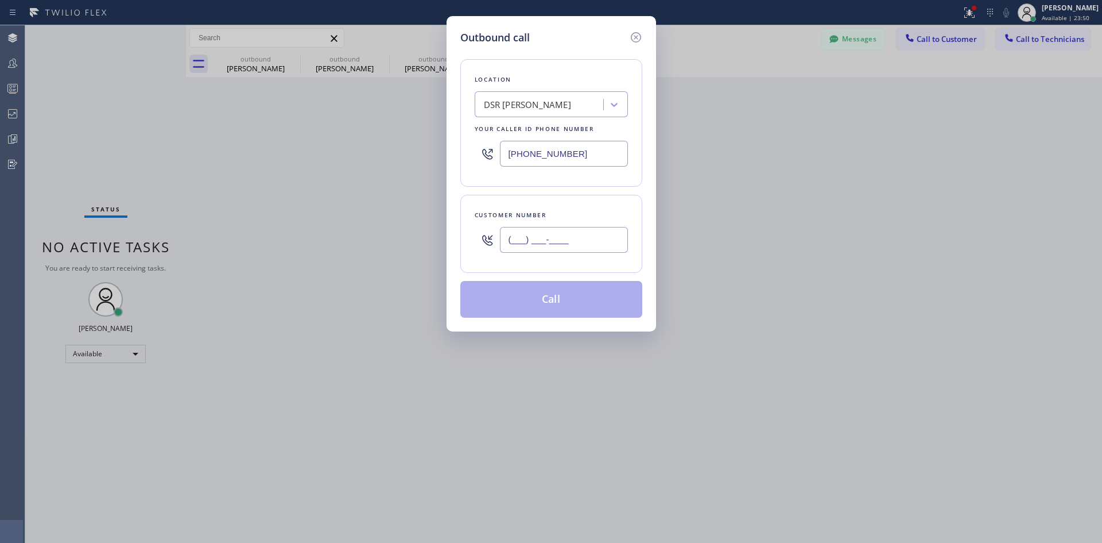
drag, startPoint x: 564, startPoint y: 230, endPoint x: 569, endPoint y: 239, distance: 10.3
click at [565, 230] on input "(___) ___-____" at bounding box center [564, 240] width 128 height 26
paste input "718) 644-3578"
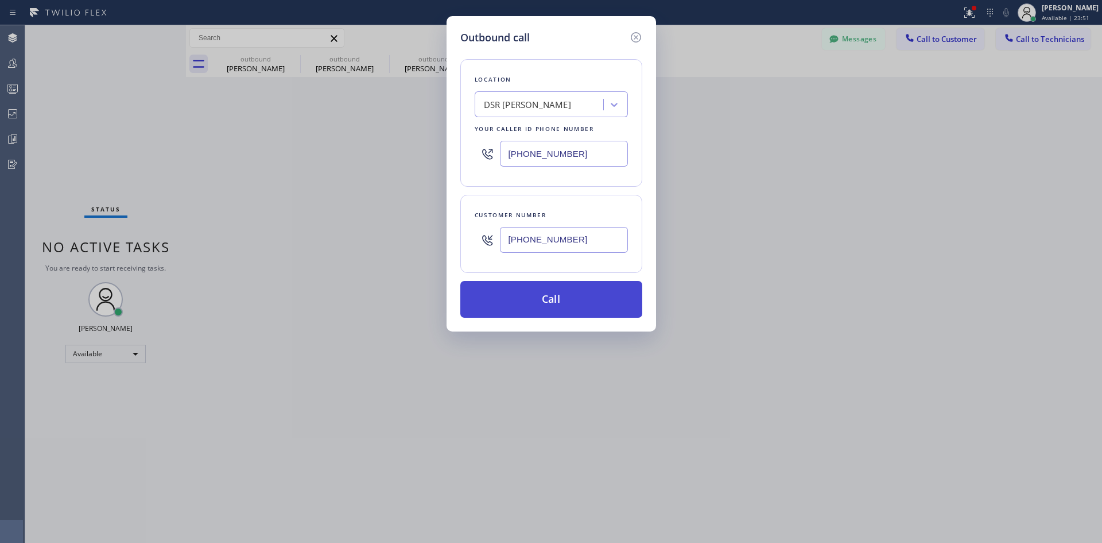
type input "(718) 644-3578"
click at [602, 296] on button "Call" at bounding box center [551, 299] width 182 height 37
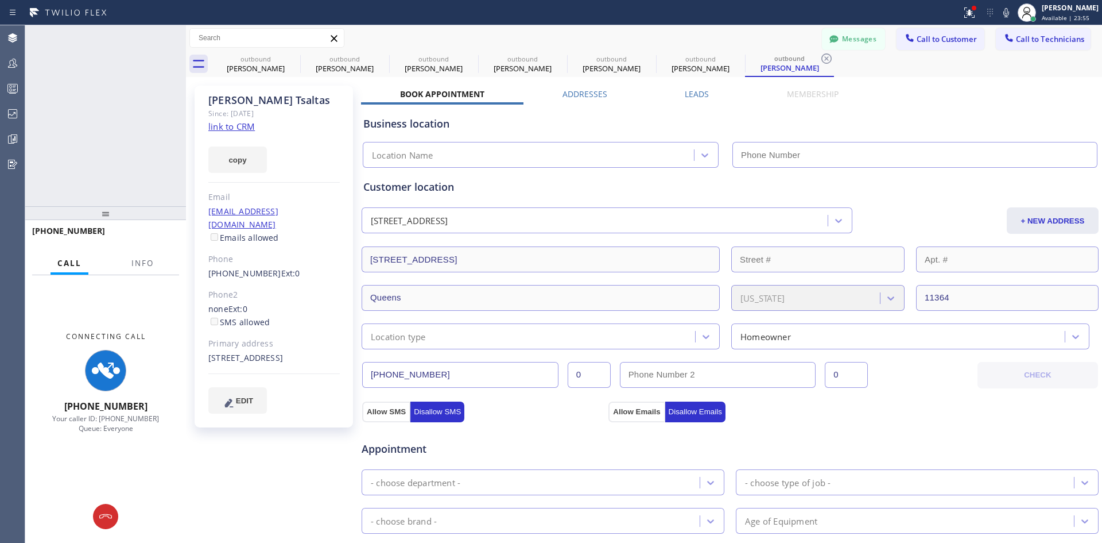
type input "(213) 301-0966"
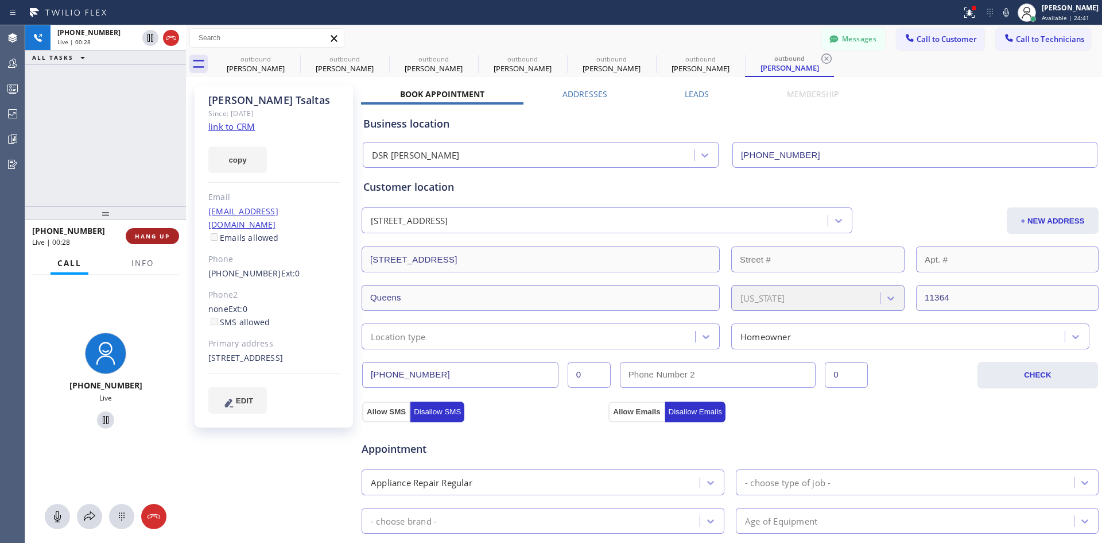
click at [149, 238] on span "HANG UP" at bounding box center [152, 236] width 35 height 8
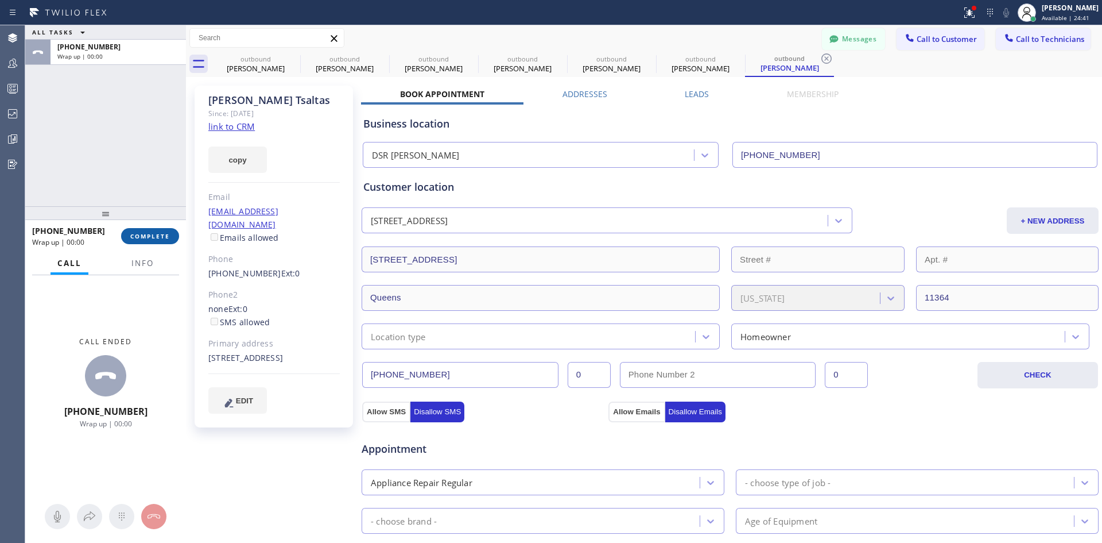
click at [160, 238] on span "COMPLETE" at bounding box center [150, 236] width 40 height 8
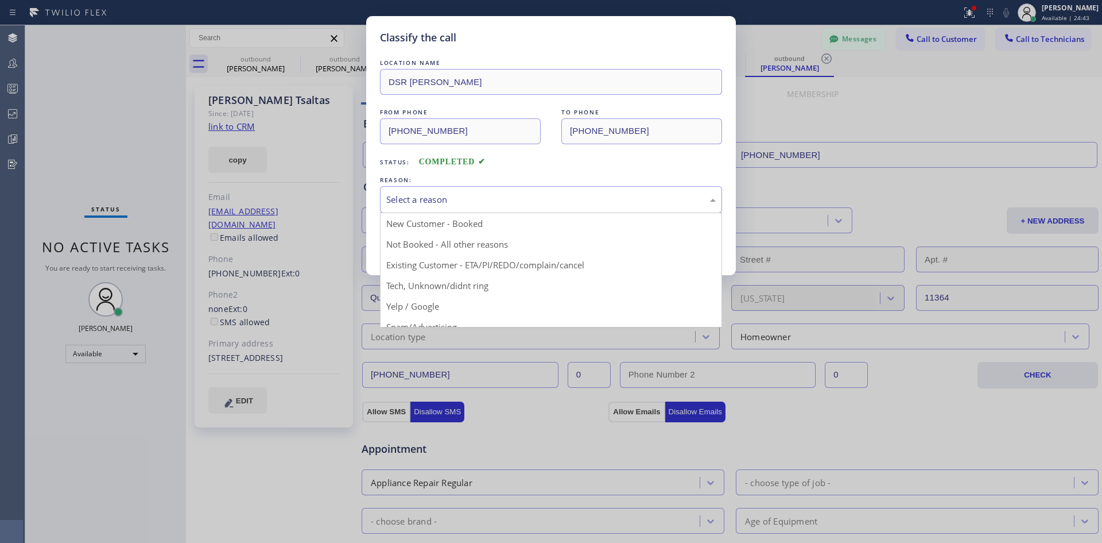
click at [599, 200] on div "Select a reason" at bounding box center [551, 199] width 330 height 13
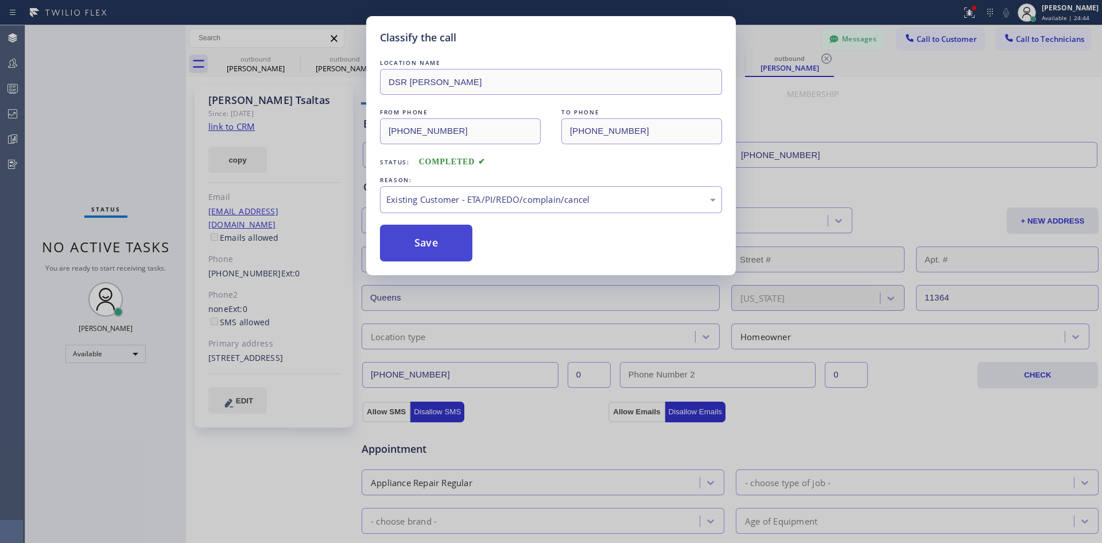
click at [438, 241] on button "Save" at bounding box center [426, 242] width 92 height 37
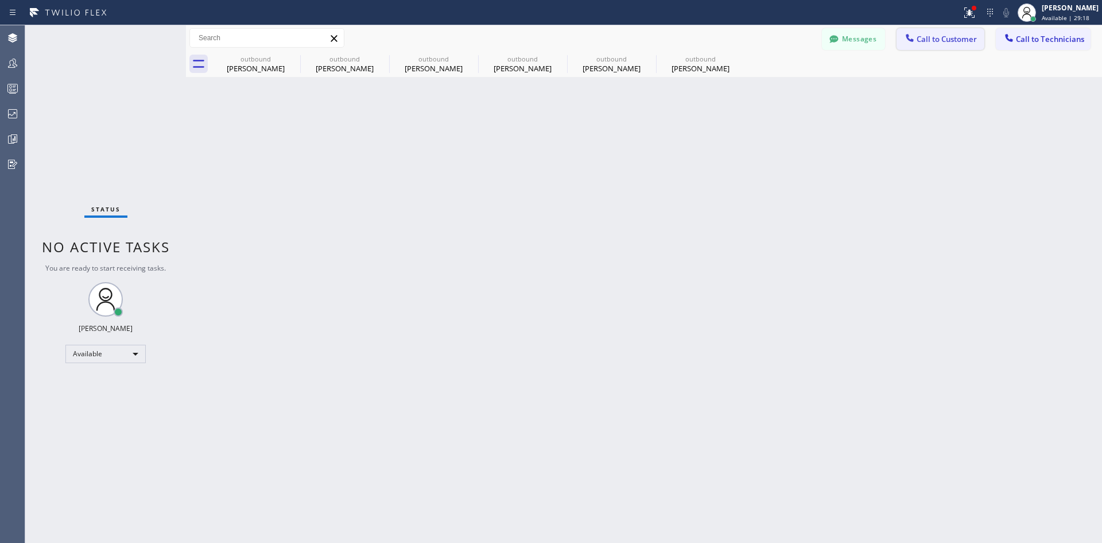
click at [948, 49] on button "Call to Customer" at bounding box center [941, 39] width 88 height 22
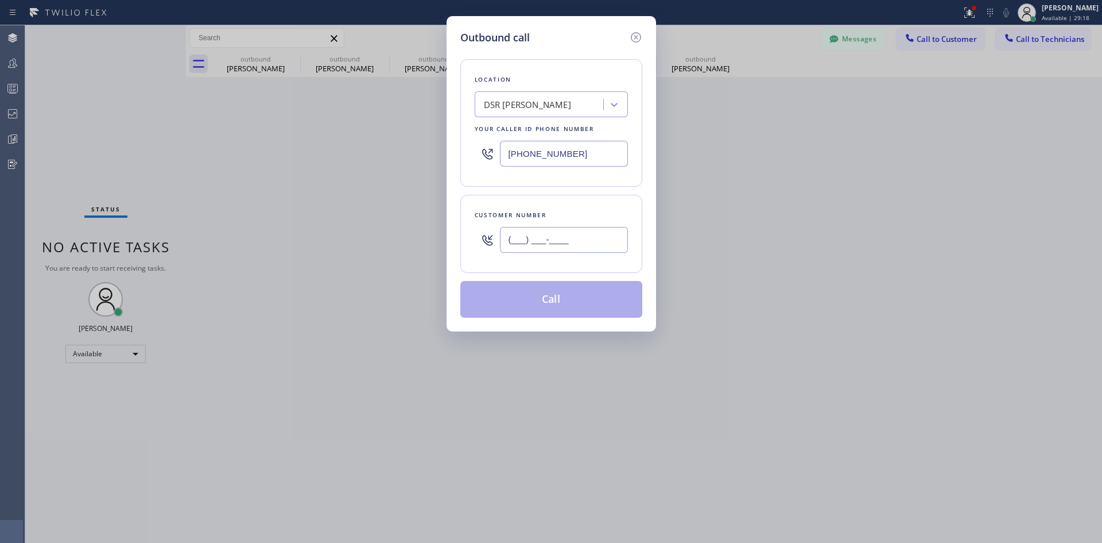
click at [562, 240] on input "(___) ___-____" at bounding box center [564, 240] width 128 height 26
paste input "646) 982-5427"
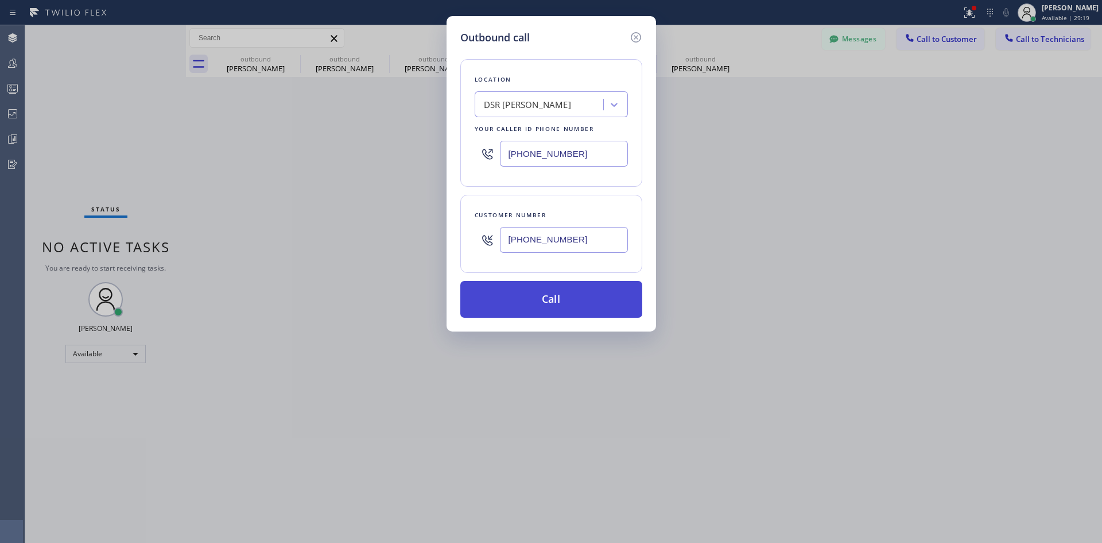
type input "(646) 982-5427"
click at [569, 301] on button "Call" at bounding box center [551, 299] width 182 height 37
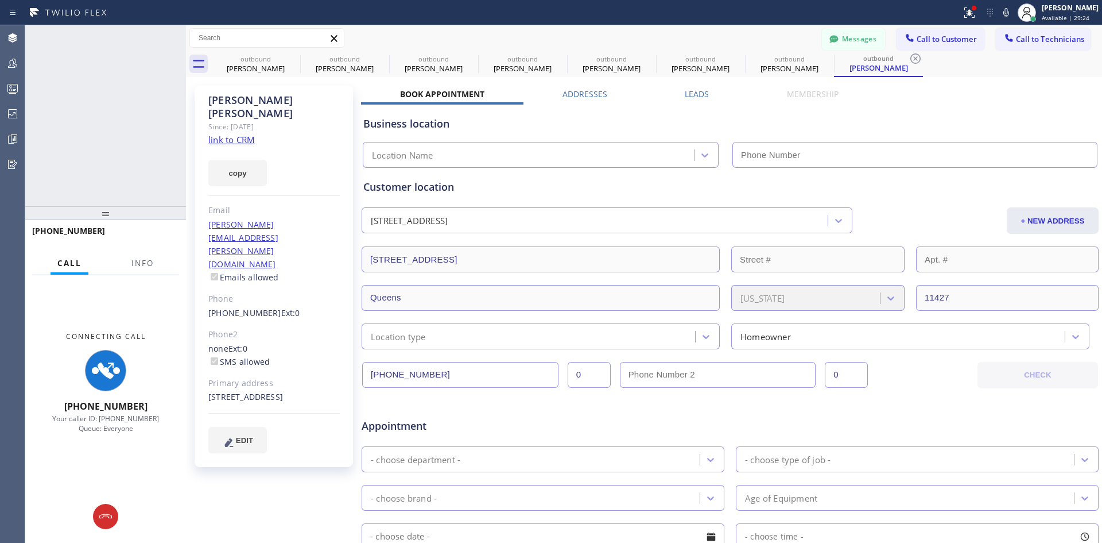
type input "(213) 301-0966"
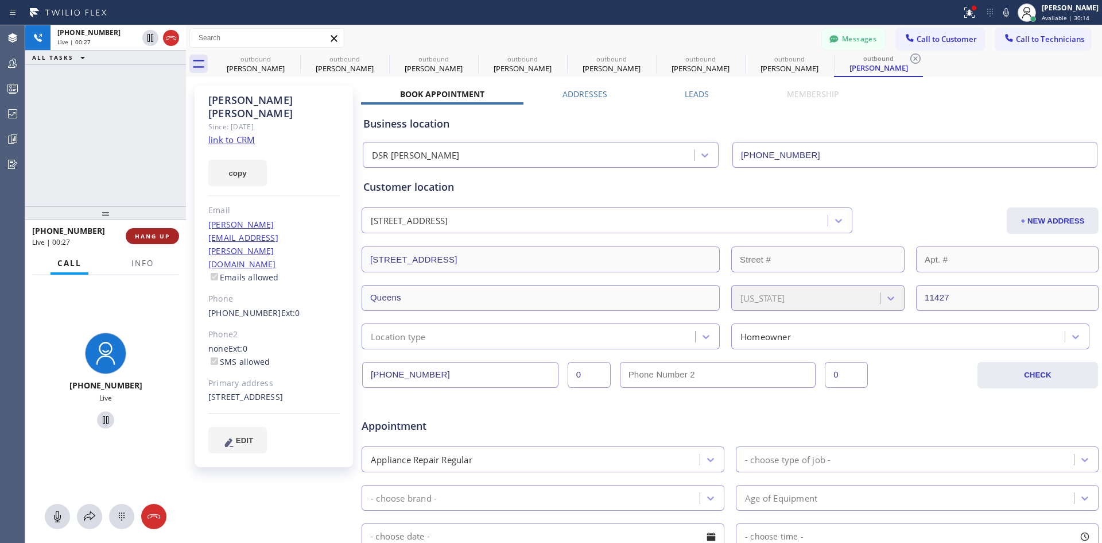
click at [173, 241] on button "HANG UP" at bounding box center [152, 236] width 53 height 16
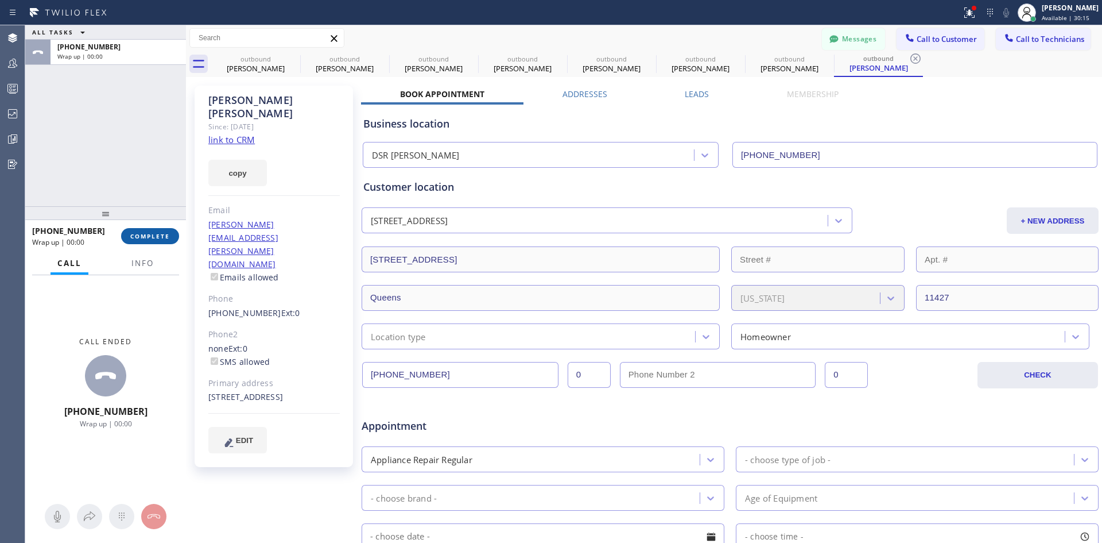
click at [157, 238] on span "COMPLETE" at bounding box center [150, 236] width 40 height 8
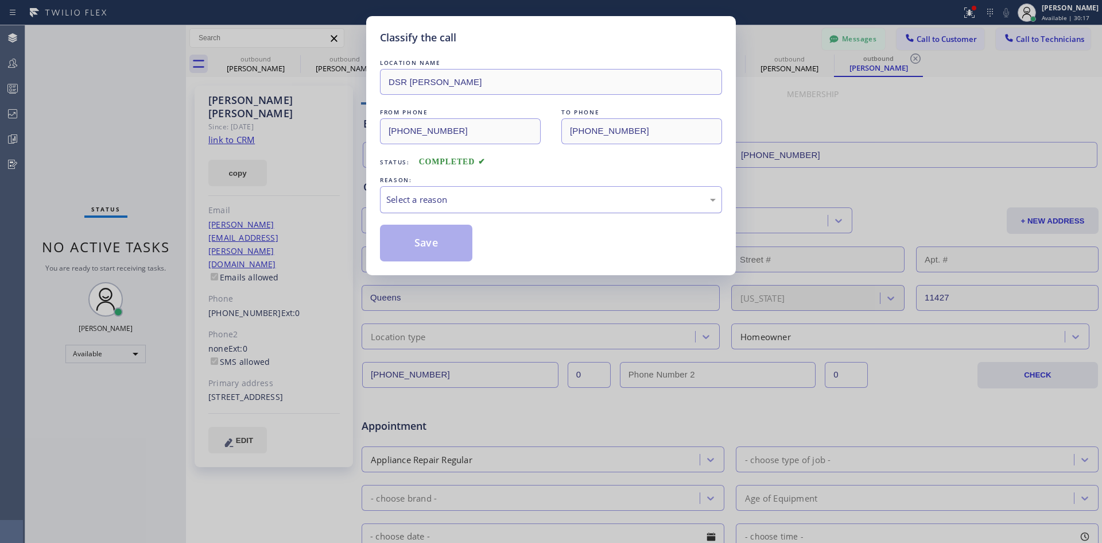
click at [547, 203] on div "Select a reason" at bounding box center [551, 199] width 330 height 13
click at [458, 244] on button "Save" at bounding box center [426, 242] width 92 height 37
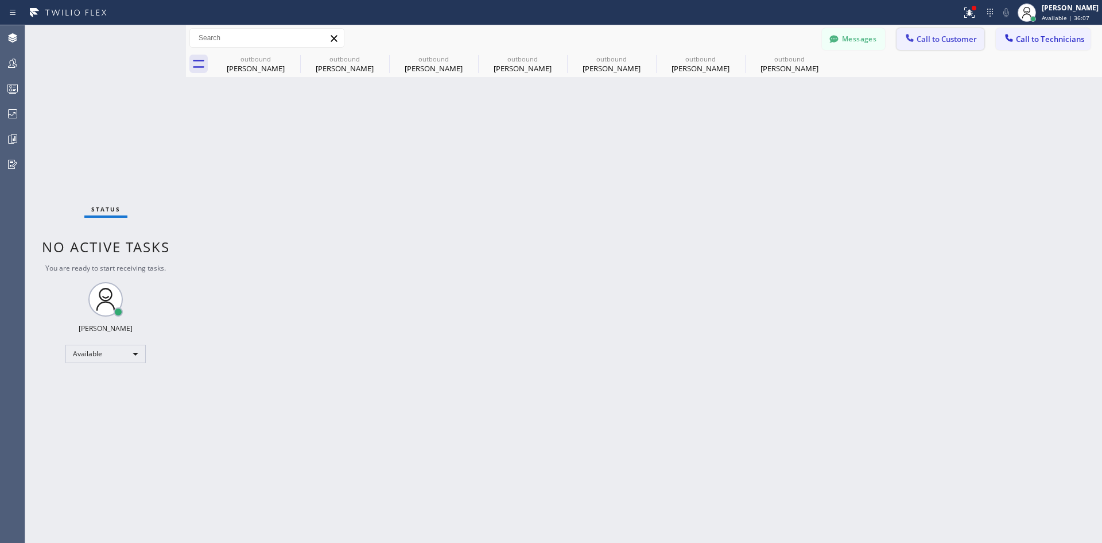
click at [932, 40] on span "Call to Customer" at bounding box center [947, 39] width 60 height 10
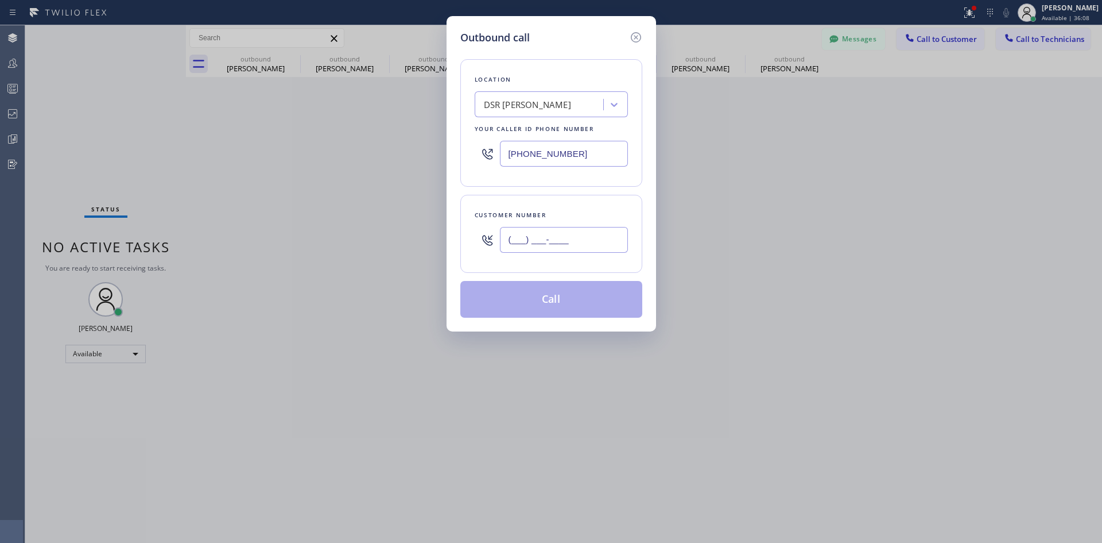
click at [568, 244] on input "(___) ___-____" at bounding box center [564, 240] width 128 height 26
paste input "347) 818-6253"
type input "(347) 818-6253"
click at [584, 301] on button "Call" at bounding box center [551, 299] width 182 height 37
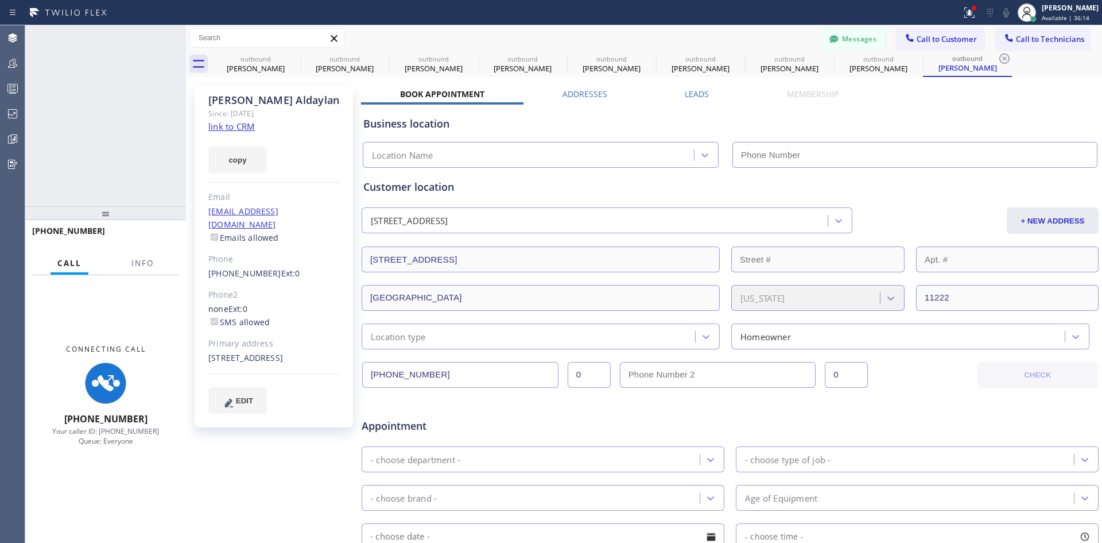
type input "(213) 301-0966"
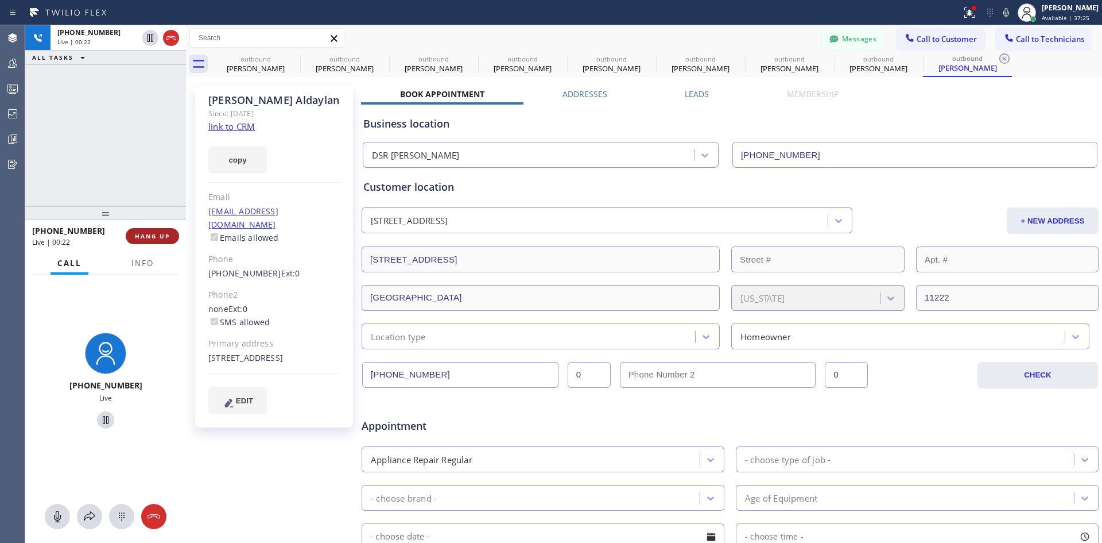
click at [157, 236] on span "HANG UP" at bounding box center [152, 236] width 35 height 8
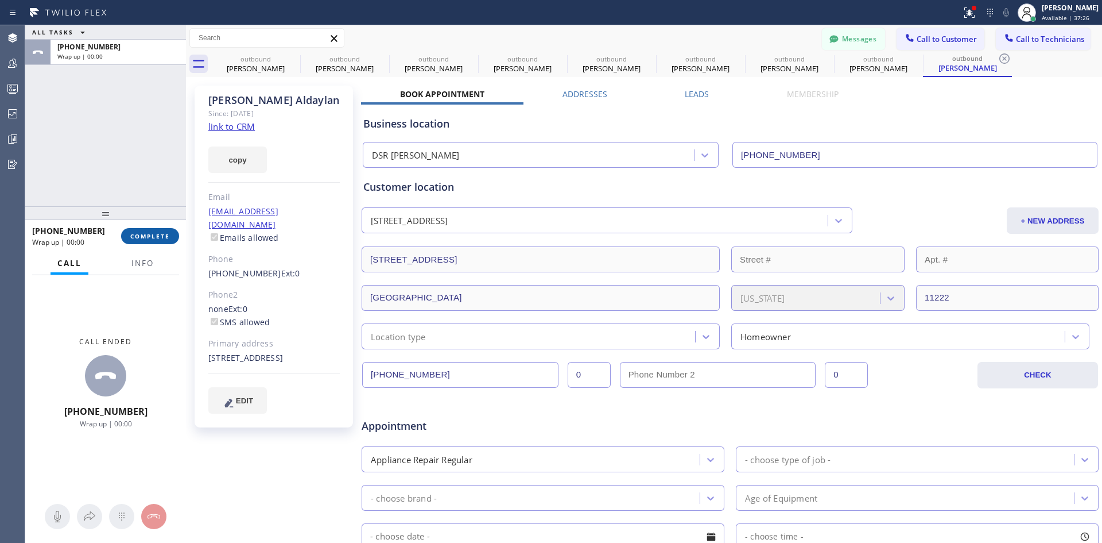
click at [154, 238] on span "COMPLETE" at bounding box center [150, 236] width 40 height 8
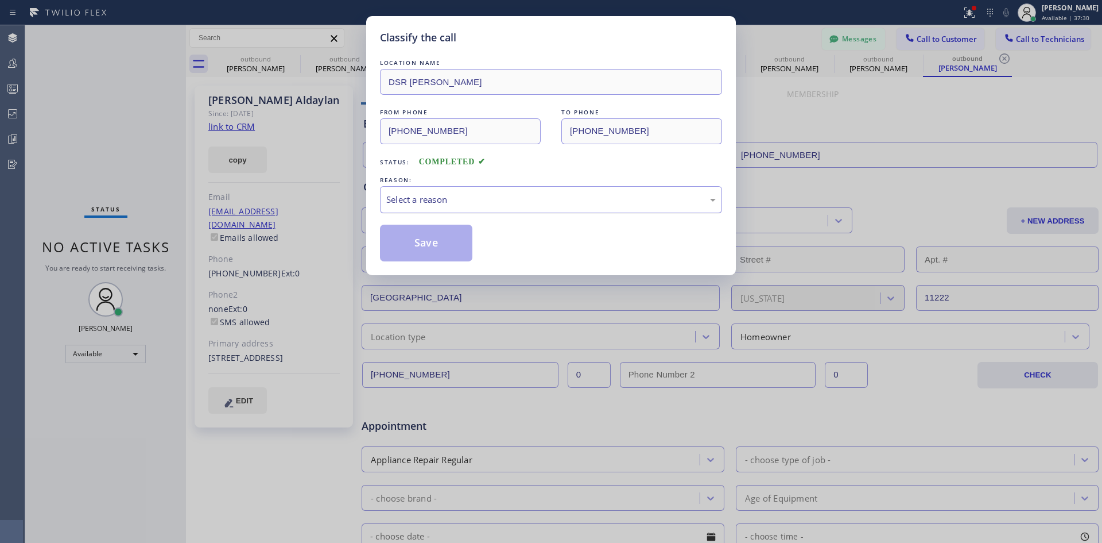
click at [606, 198] on div "Select a reason" at bounding box center [551, 199] width 330 height 13
click at [444, 247] on button "Save" at bounding box center [426, 242] width 92 height 37
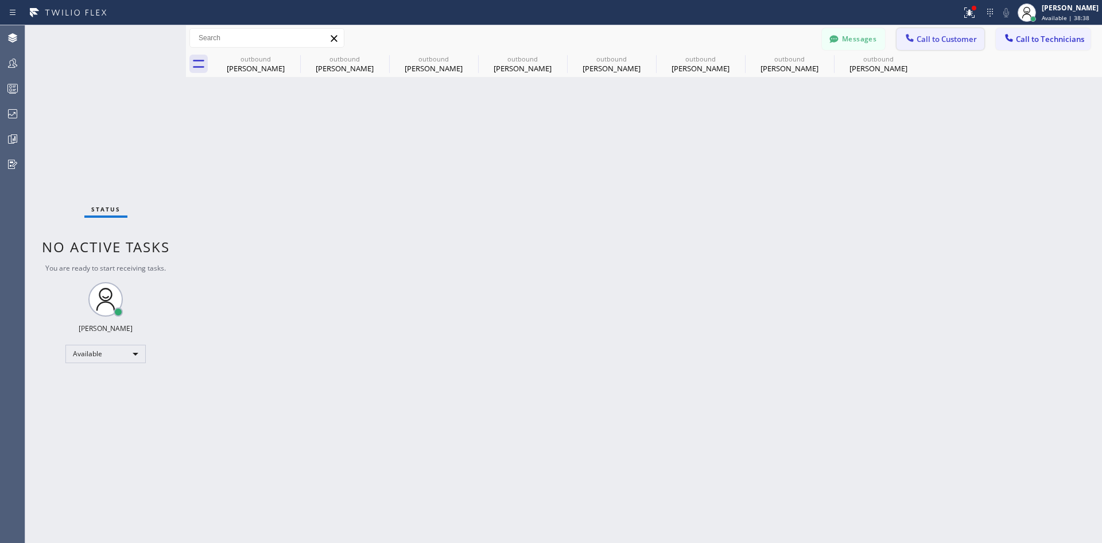
click at [940, 38] on span "Call to Customer" at bounding box center [947, 39] width 60 height 10
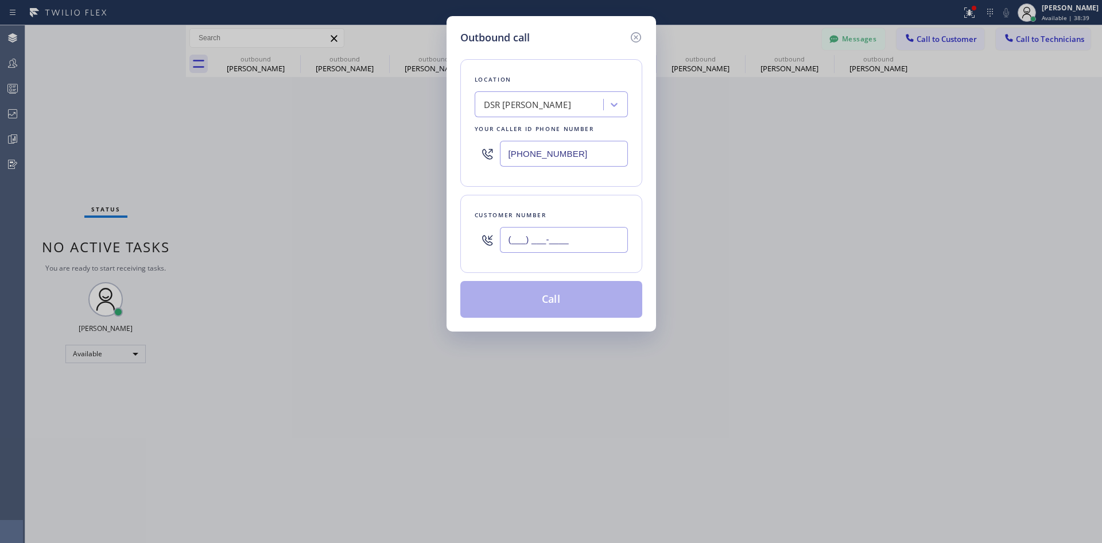
click at [587, 237] on input "(___) ___-____" at bounding box center [564, 240] width 128 height 26
paste input "516) 285-7576"
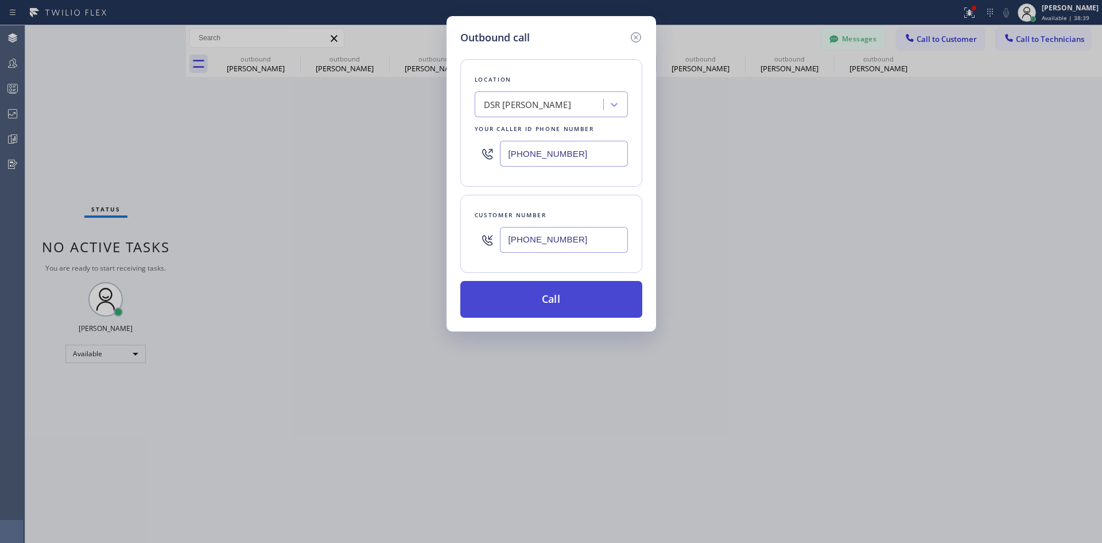
type input "(516) 285-7576"
click at [571, 288] on button "Call" at bounding box center [551, 299] width 182 height 37
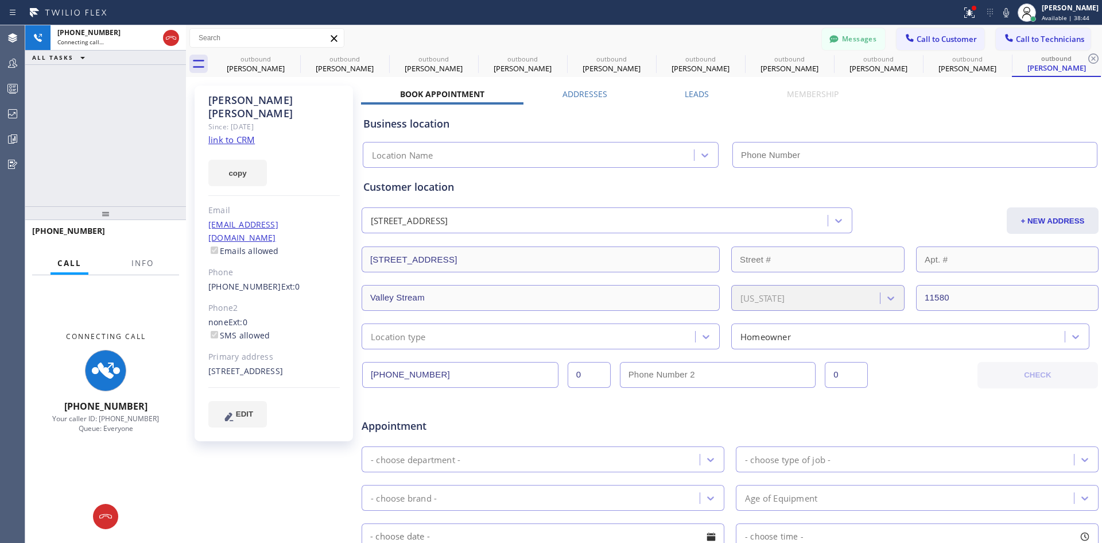
type input "(213) 301-0966"
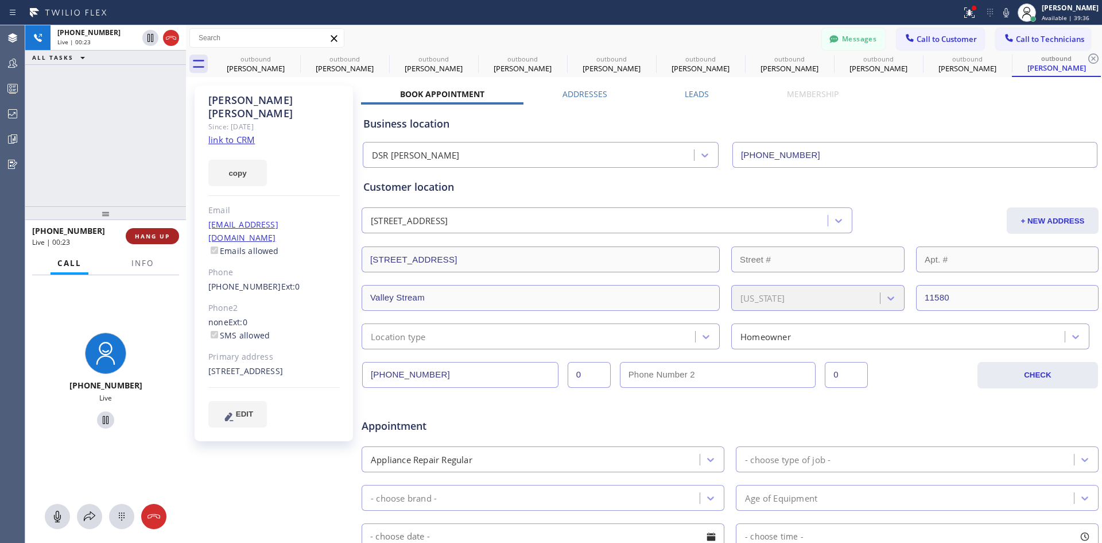
click at [160, 237] on span "HANG UP" at bounding box center [152, 236] width 35 height 8
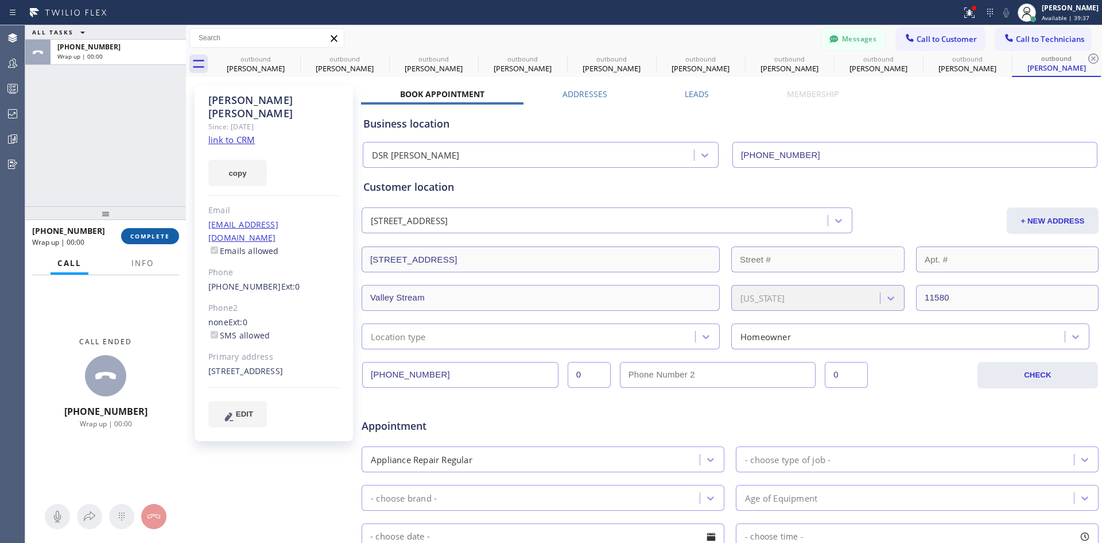
click at [161, 238] on span "COMPLETE" at bounding box center [150, 236] width 40 height 8
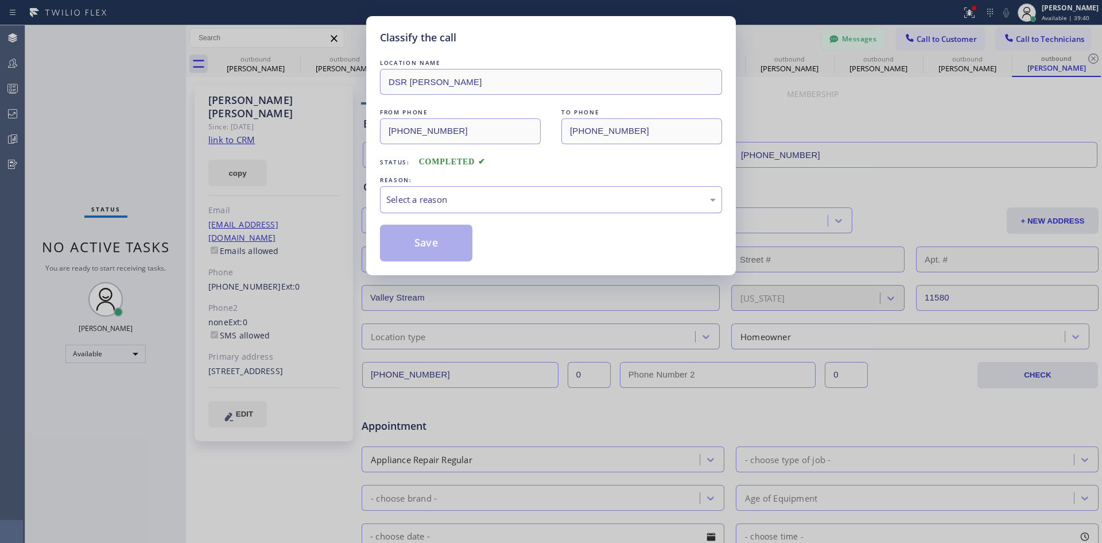
click at [532, 197] on div "Select a reason" at bounding box center [551, 199] width 330 height 13
click at [454, 252] on button "Save" at bounding box center [426, 242] width 92 height 37
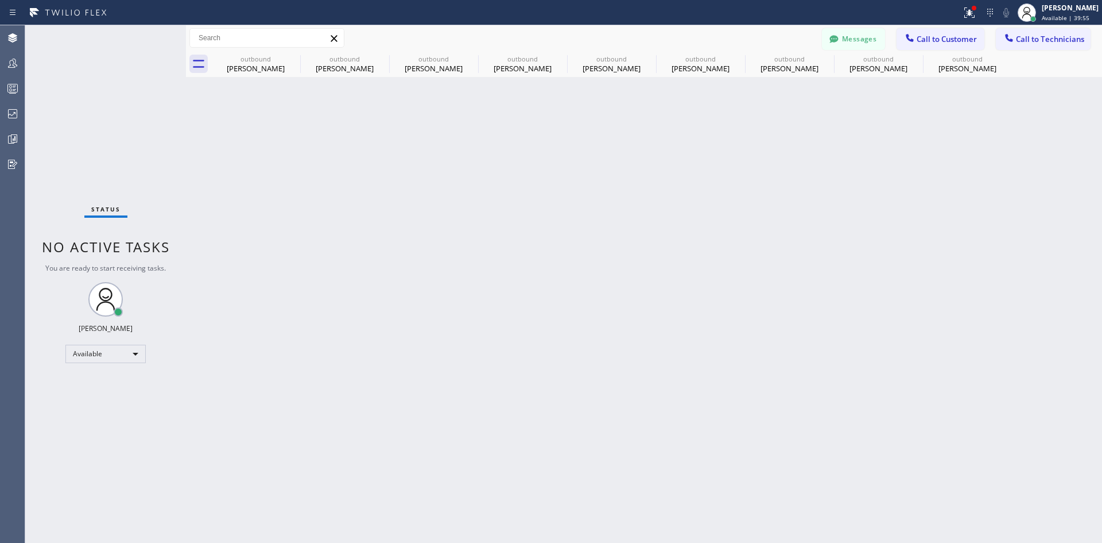
drag, startPoint x: 948, startPoint y: 179, endPoint x: 938, endPoint y: 189, distance: 13.8
click at [948, 179] on div "Back to Dashboard Change Sender ID Customers Technicians Select a contact Outbo…" at bounding box center [644, 283] width 916 height 517
click at [947, 41] on span "Call to Customer" at bounding box center [947, 39] width 60 height 10
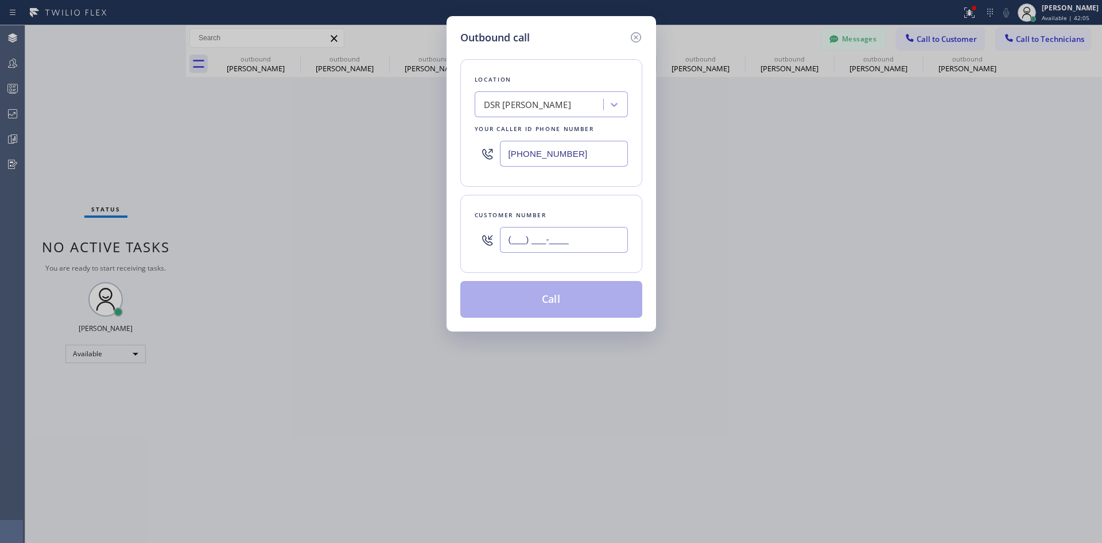
click at [583, 240] on input "(___) ___-____" at bounding box center [564, 240] width 128 height 26
paste input "818) 723-2356"
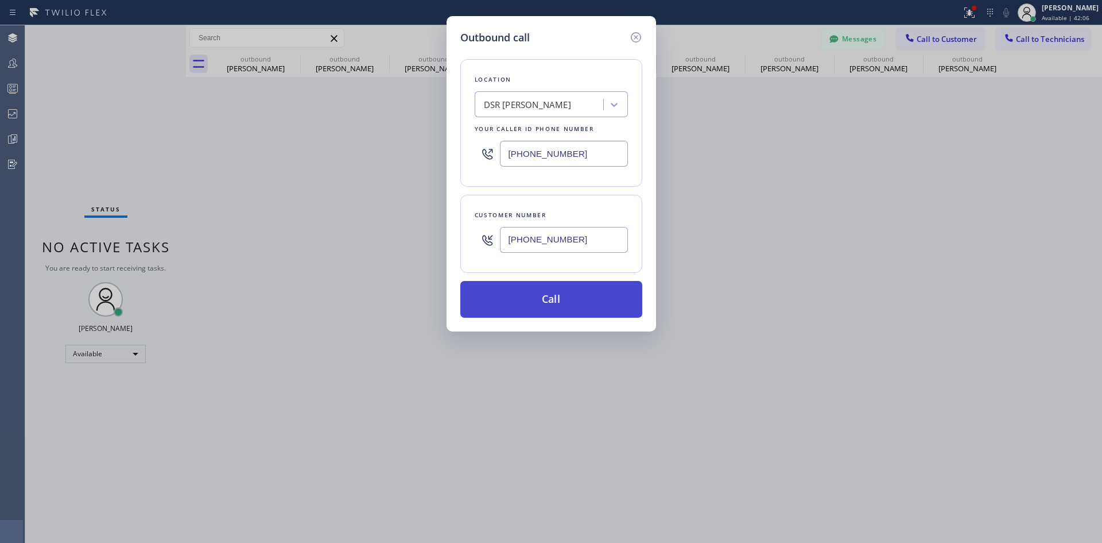
type input "(818) 723-2356"
click at [582, 289] on button "Call" at bounding box center [551, 299] width 182 height 37
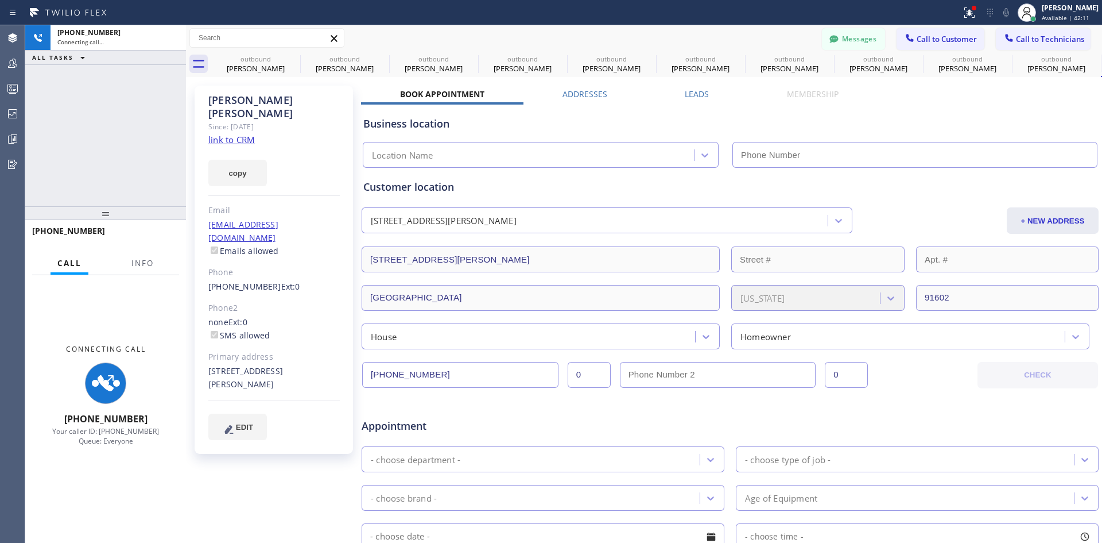
type input "(213) 301-0966"
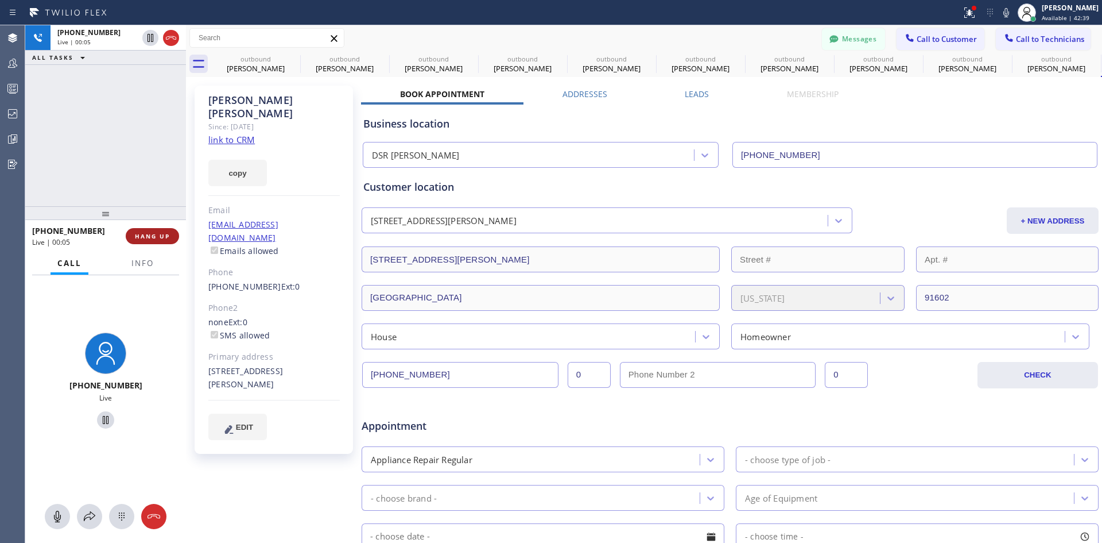
click at [155, 239] on span "HANG UP" at bounding box center [152, 236] width 35 height 8
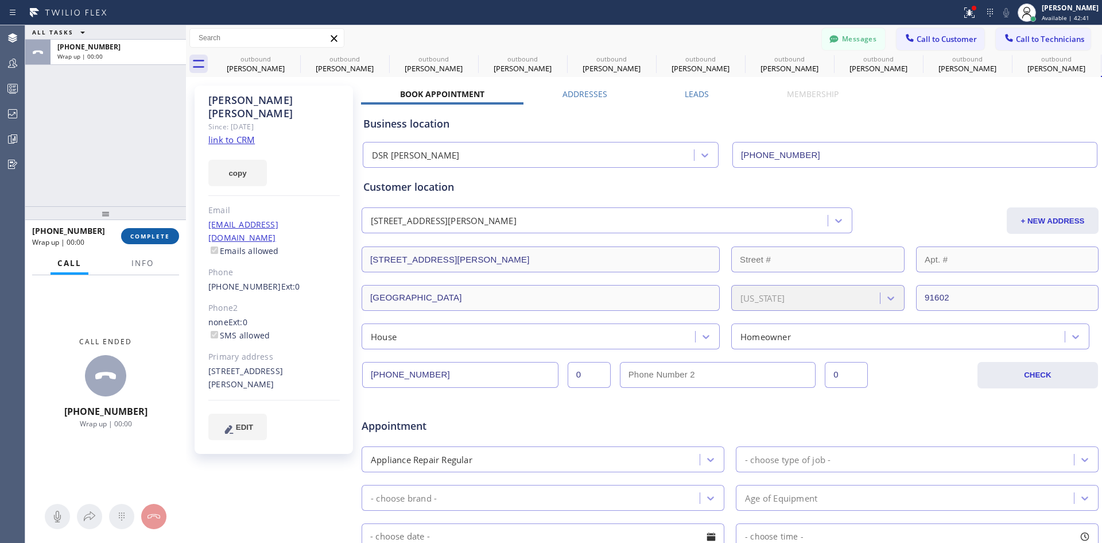
click at [155, 238] on span "COMPLETE" at bounding box center [150, 236] width 40 height 8
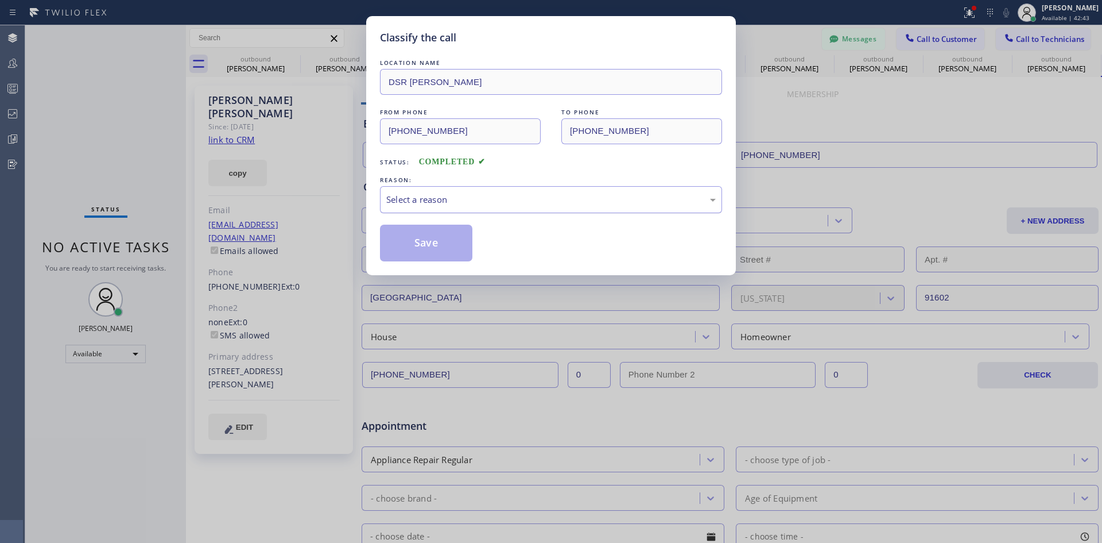
click at [634, 204] on div "Select a reason" at bounding box center [551, 199] width 330 height 13
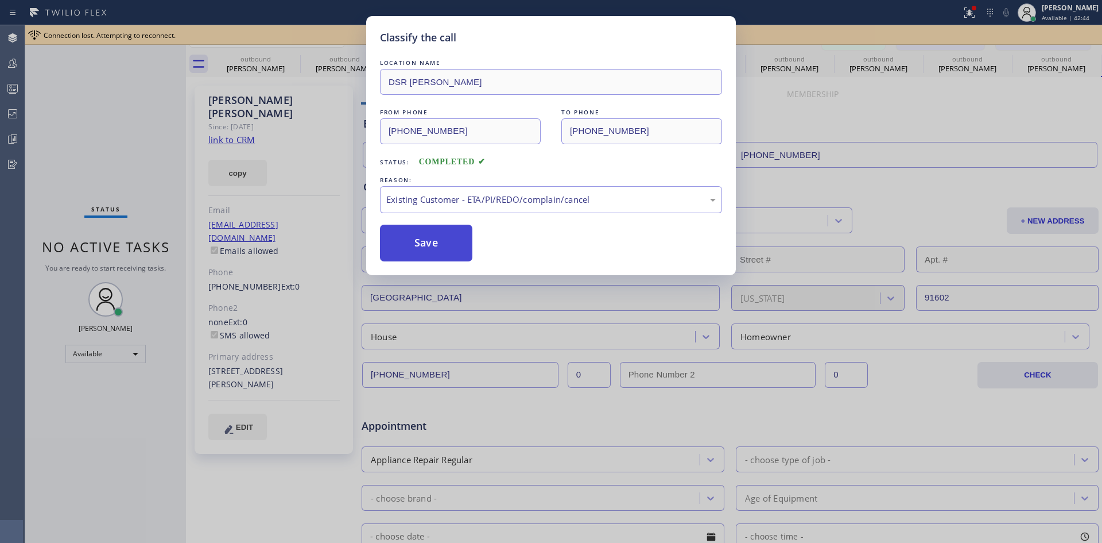
click at [455, 245] on button "Save" at bounding box center [426, 242] width 92 height 37
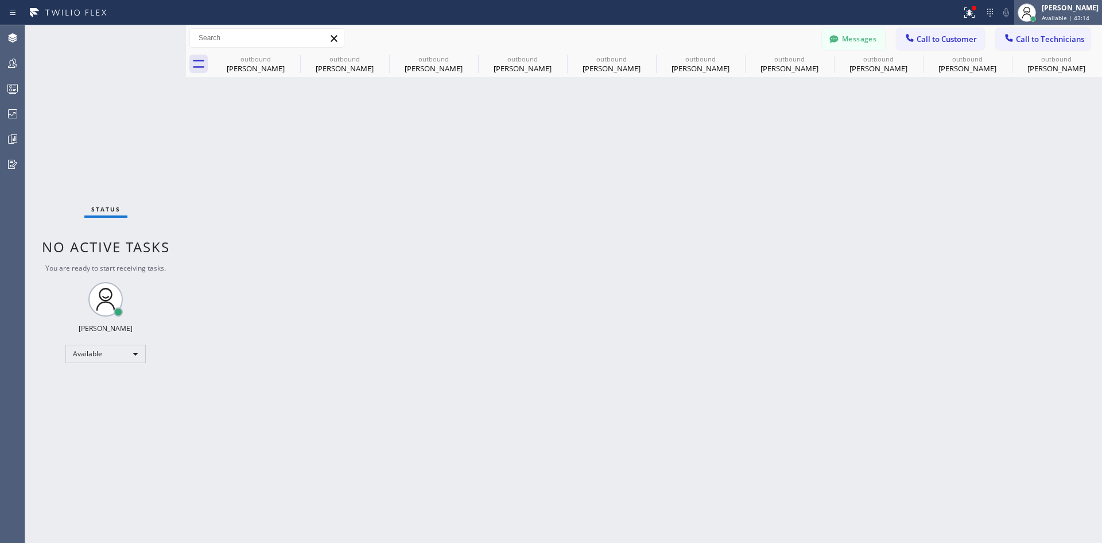
click at [1054, 11] on div "Iverson Maala Ipapo" at bounding box center [1070, 8] width 57 height 10
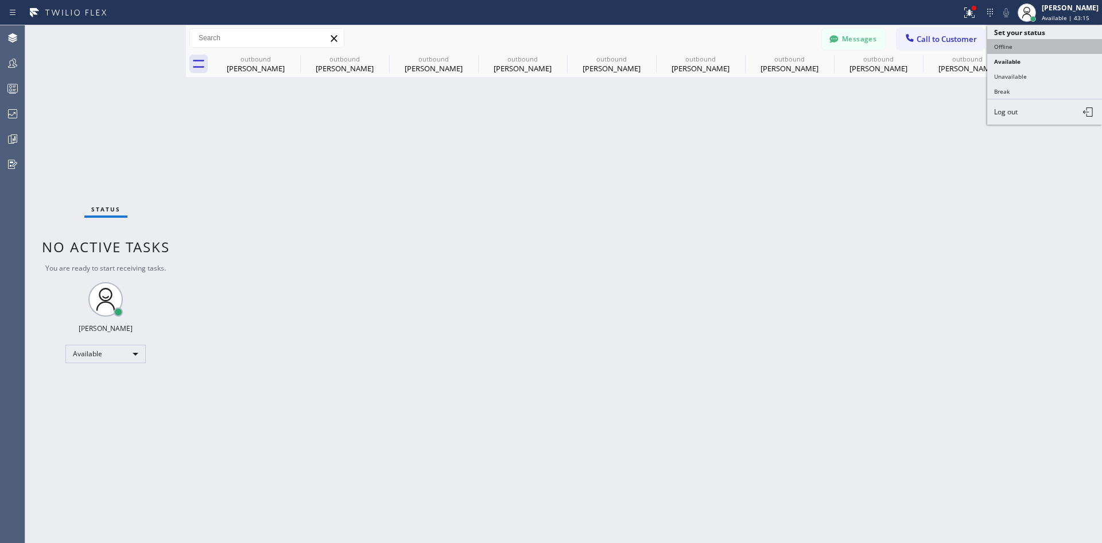
click at [1016, 46] on button "Offline" at bounding box center [1045, 46] width 115 height 15
